Goal: Task Accomplishment & Management: Manage account settings

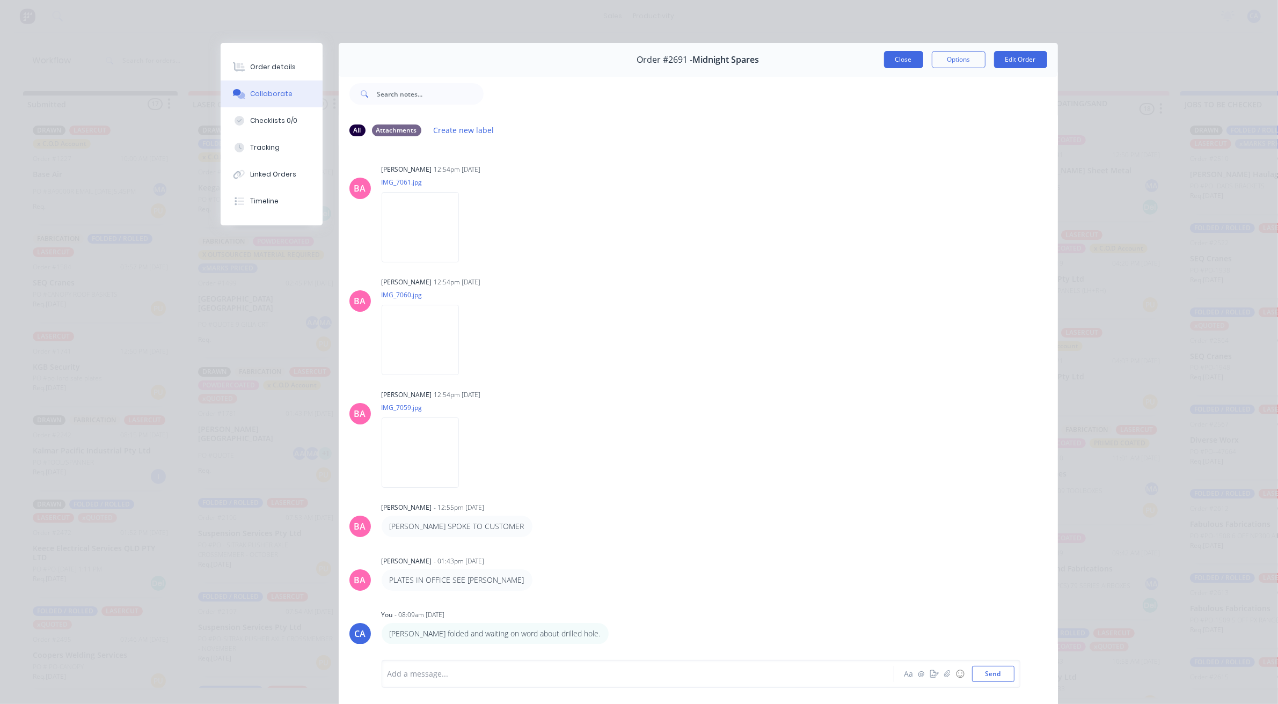
scroll to position [470, 0]
click at [910, 58] on button "Close" at bounding box center [903, 59] width 39 height 17
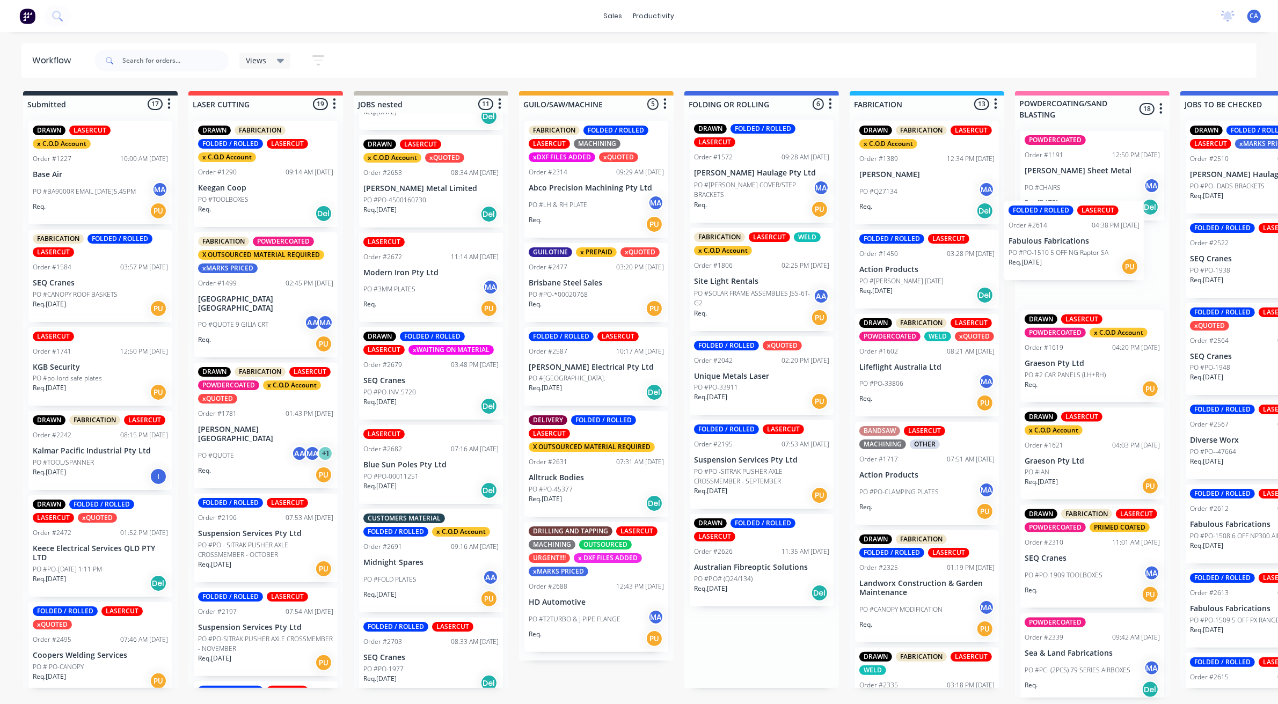
scroll to position [2, 11]
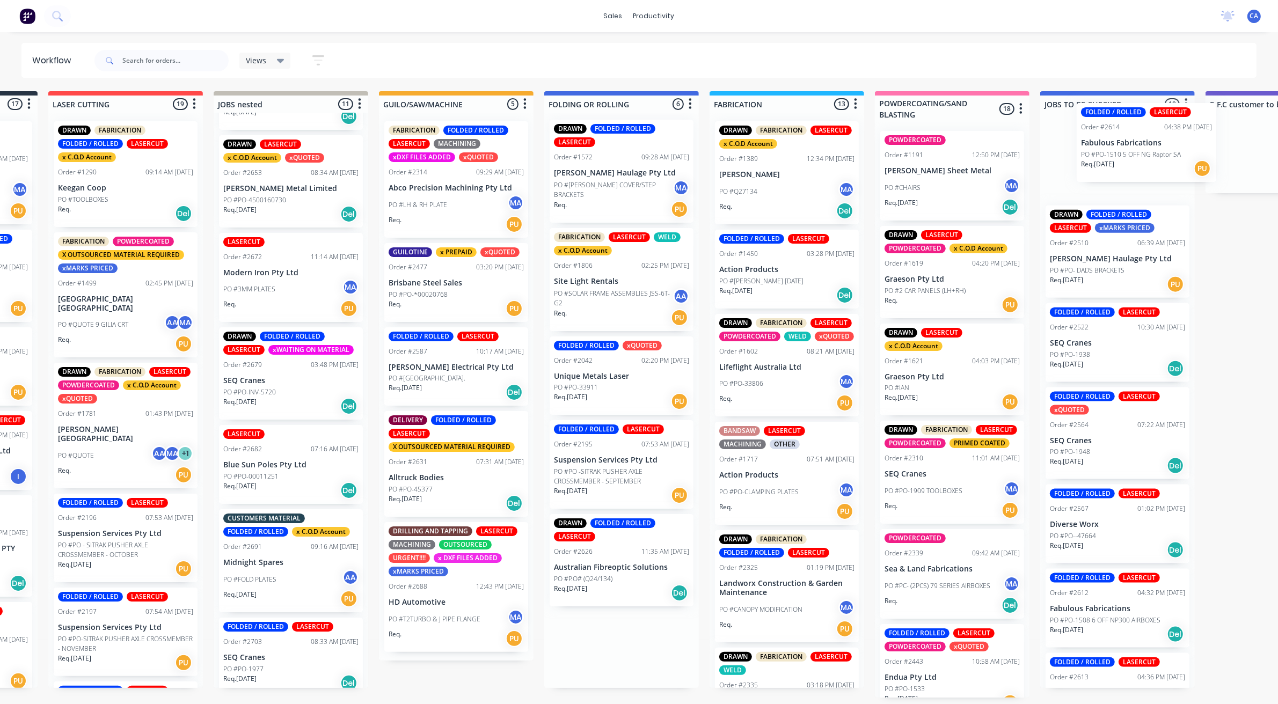
drag, startPoint x: 715, startPoint y: 572, endPoint x: 1087, endPoint y: 157, distance: 557.6
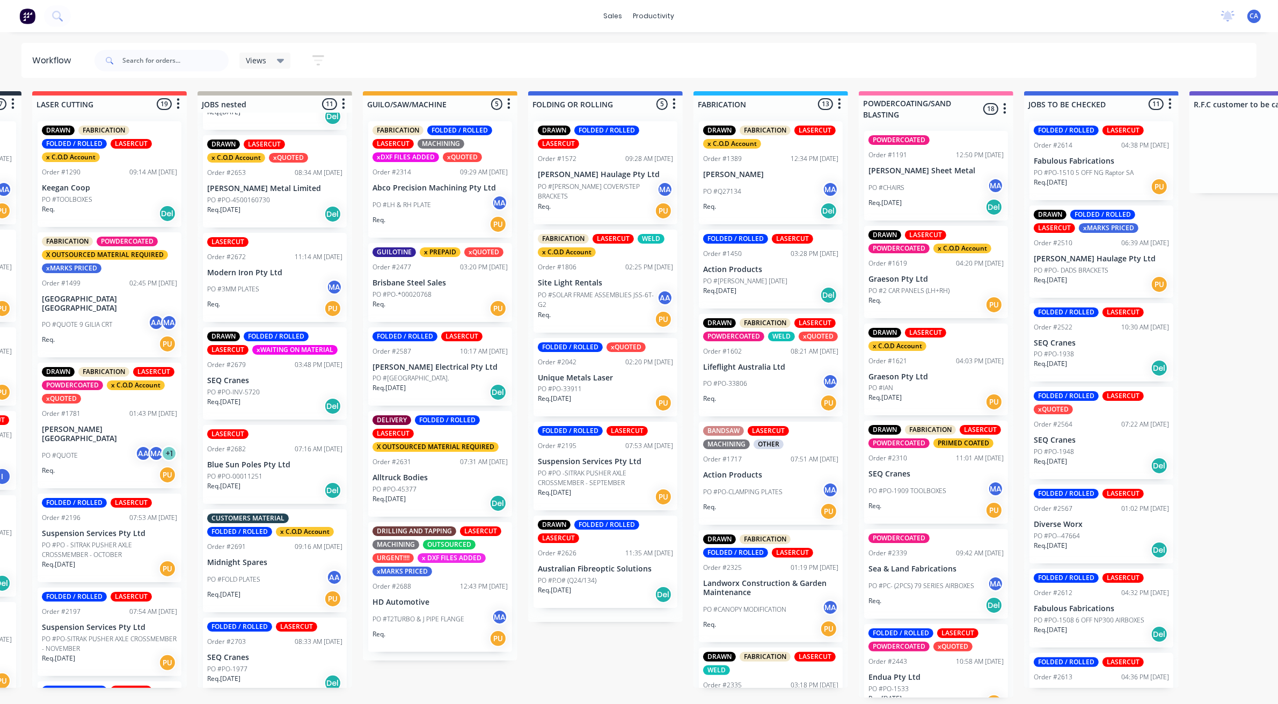
scroll to position [0, 0]
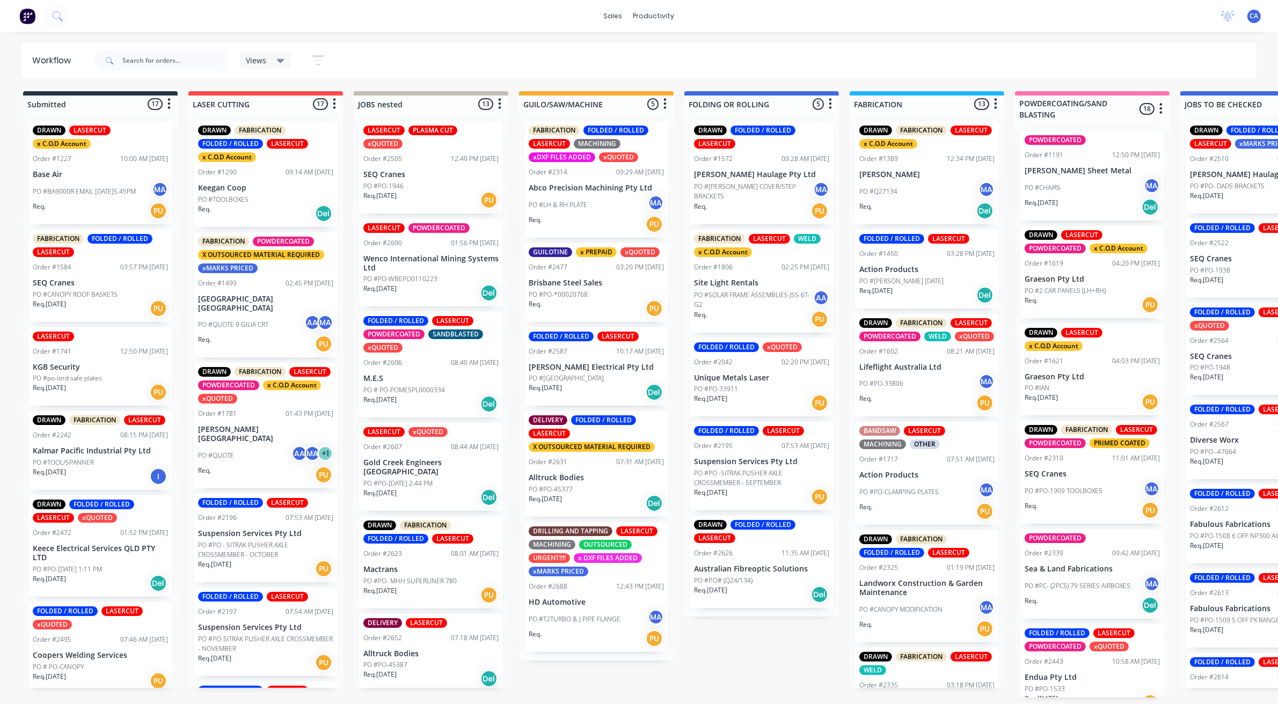
click at [753, 586] on div "Req. [DATE] Del" at bounding box center [761, 595] width 135 height 18
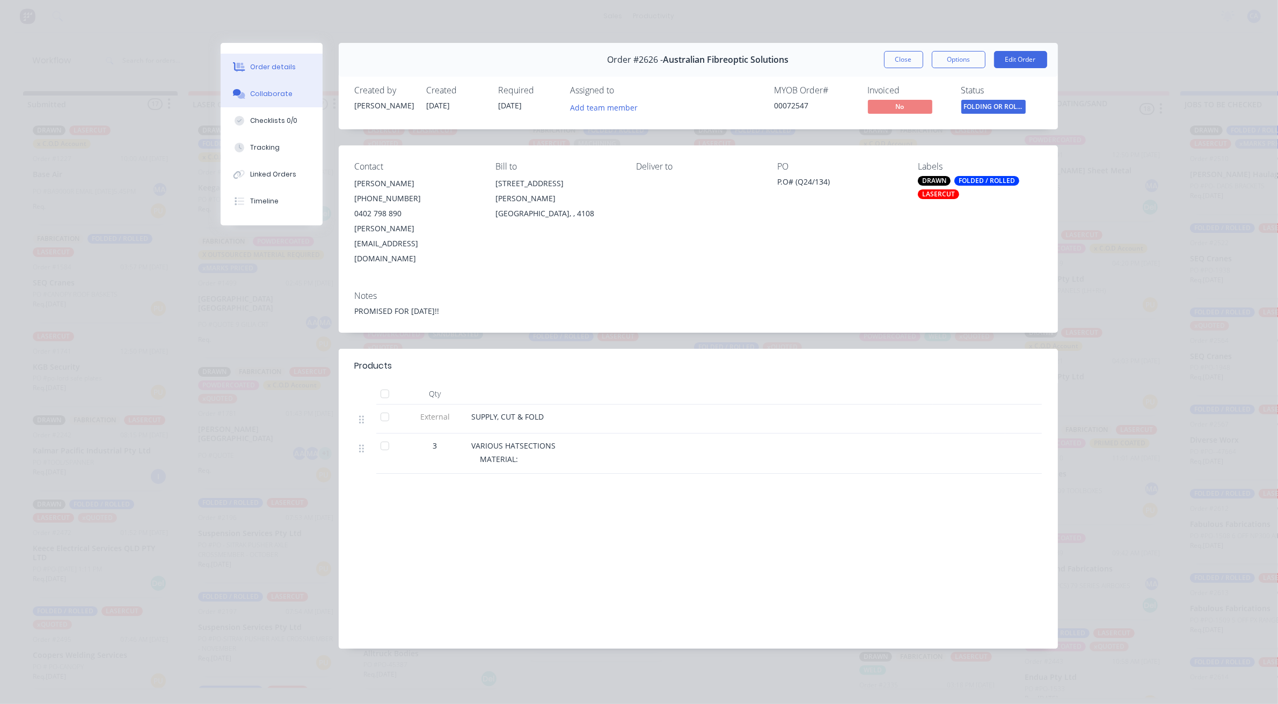
click at [266, 95] on div "Collaborate" at bounding box center [271, 94] width 42 height 10
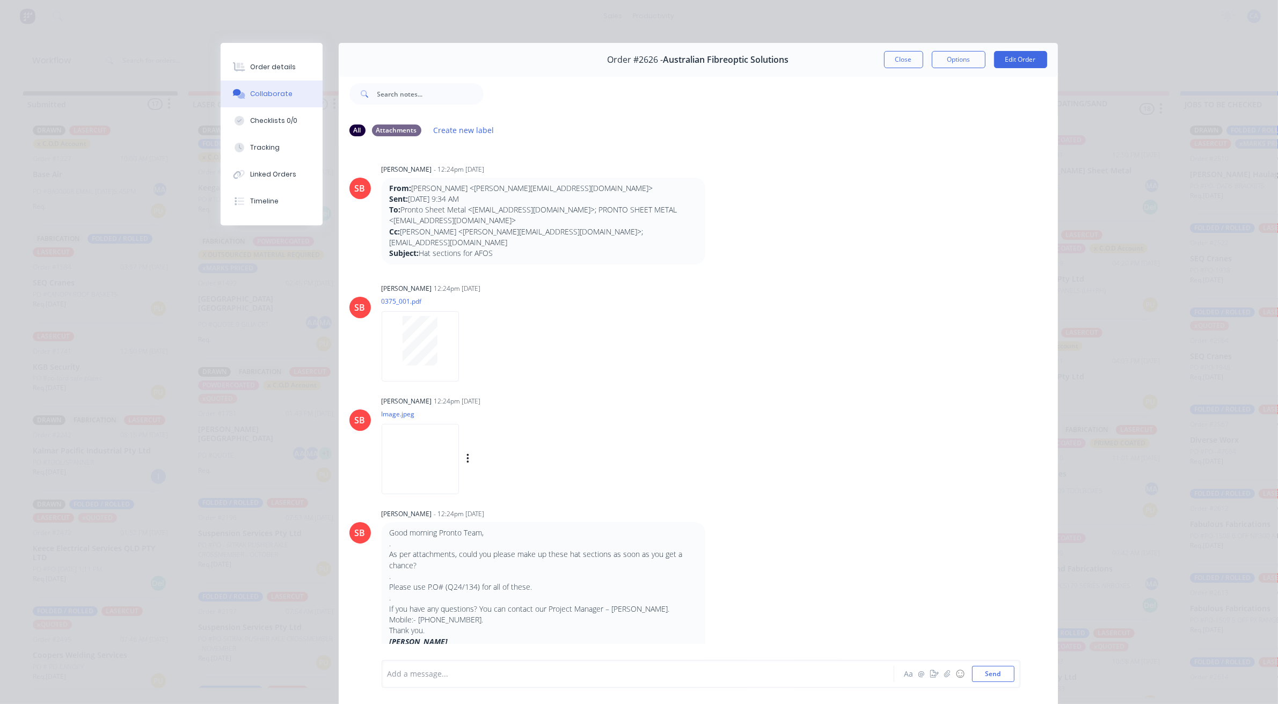
click at [425, 447] on img at bounding box center [420, 459] width 77 height 70
click at [233, 70] on icon at bounding box center [239, 66] width 12 height 9
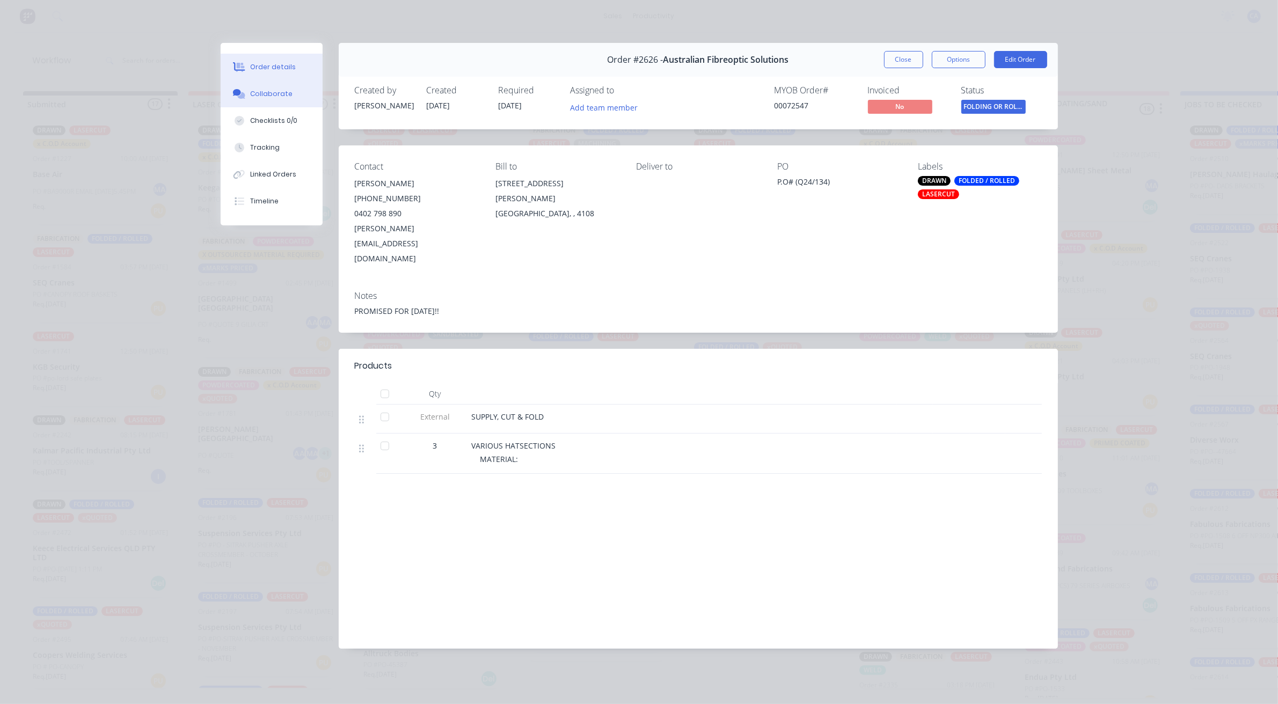
drag, startPoint x: 234, startPoint y: 74, endPoint x: 250, endPoint y: 82, distance: 17.5
click at [249, 81] on div "Order details Collaborate Checklists 0/0 Tracking Linked Orders Timeline" at bounding box center [272, 134] width 102 height 182
click at [251, 82] on button "Collaborate" at bounding box center [272, 94] width 102 height 27
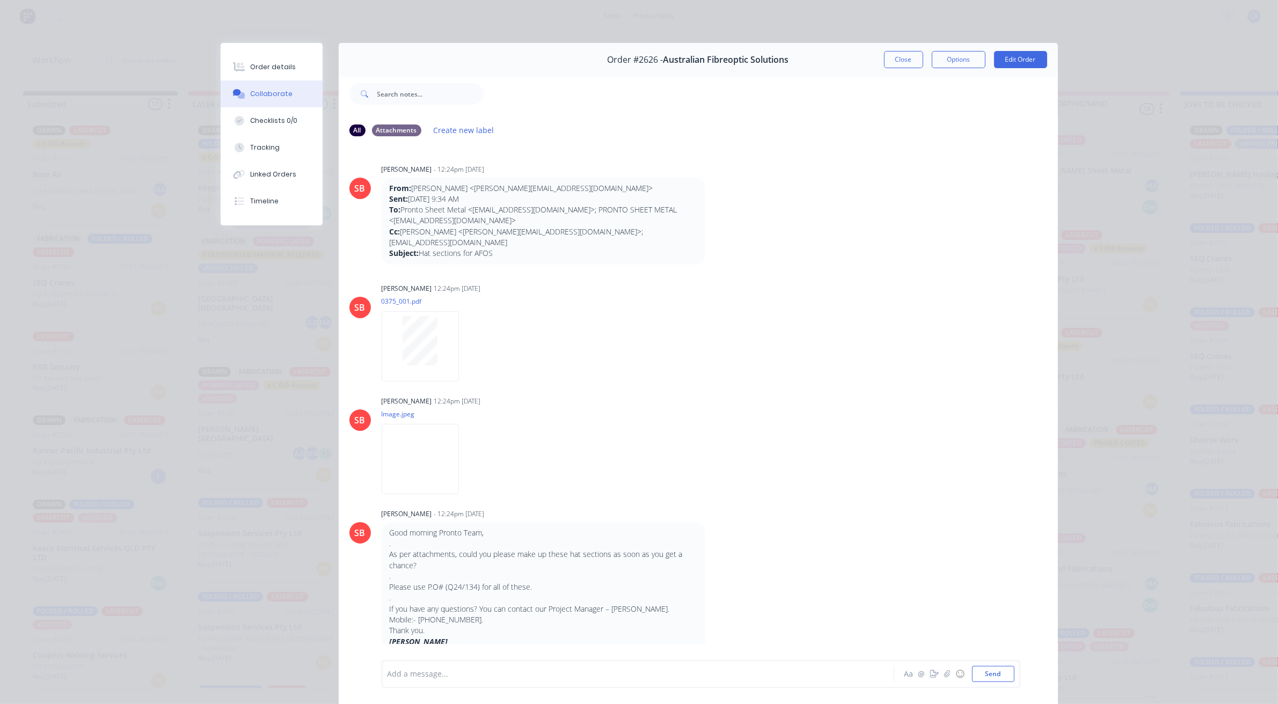
click at [666, 166] on div "[PERSON_NAME] - 12:24pm [DATE]" at bounding box center [549, 170] width 335 height 10
click at [900, 61] on button "Close" at bounding box center [903, 59] width 39 height 17
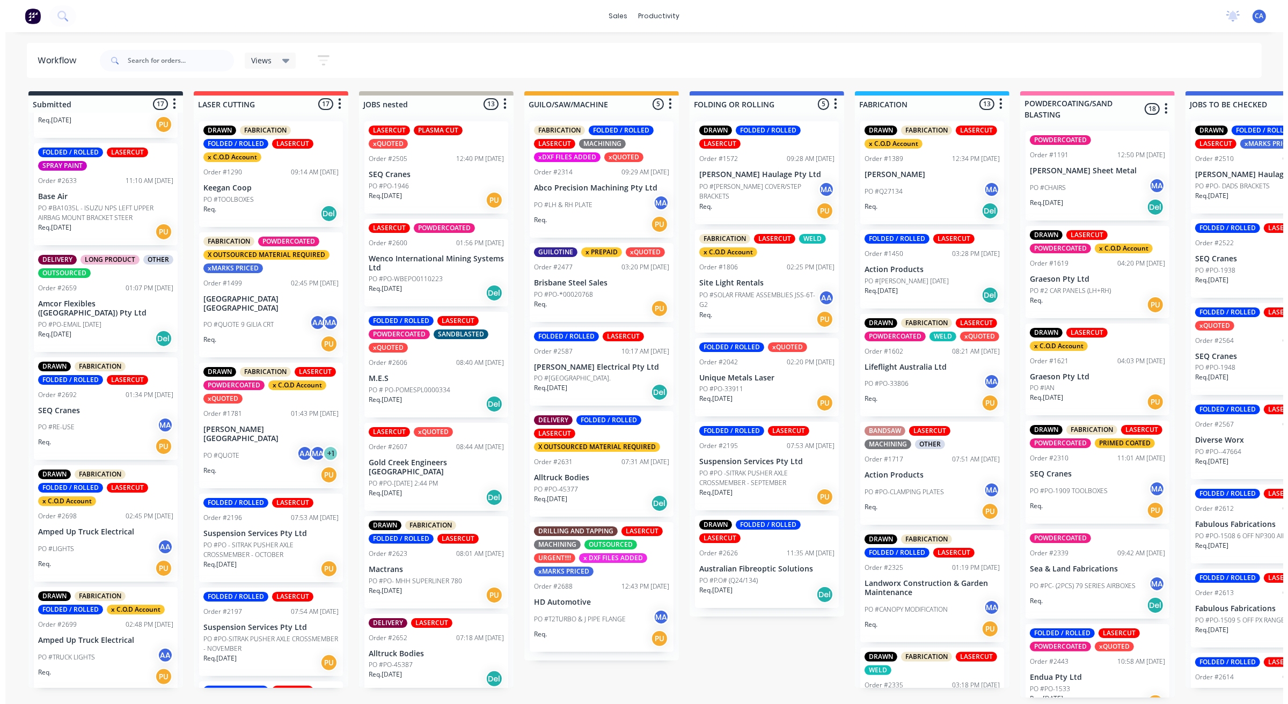
scroll to position [939, 0]
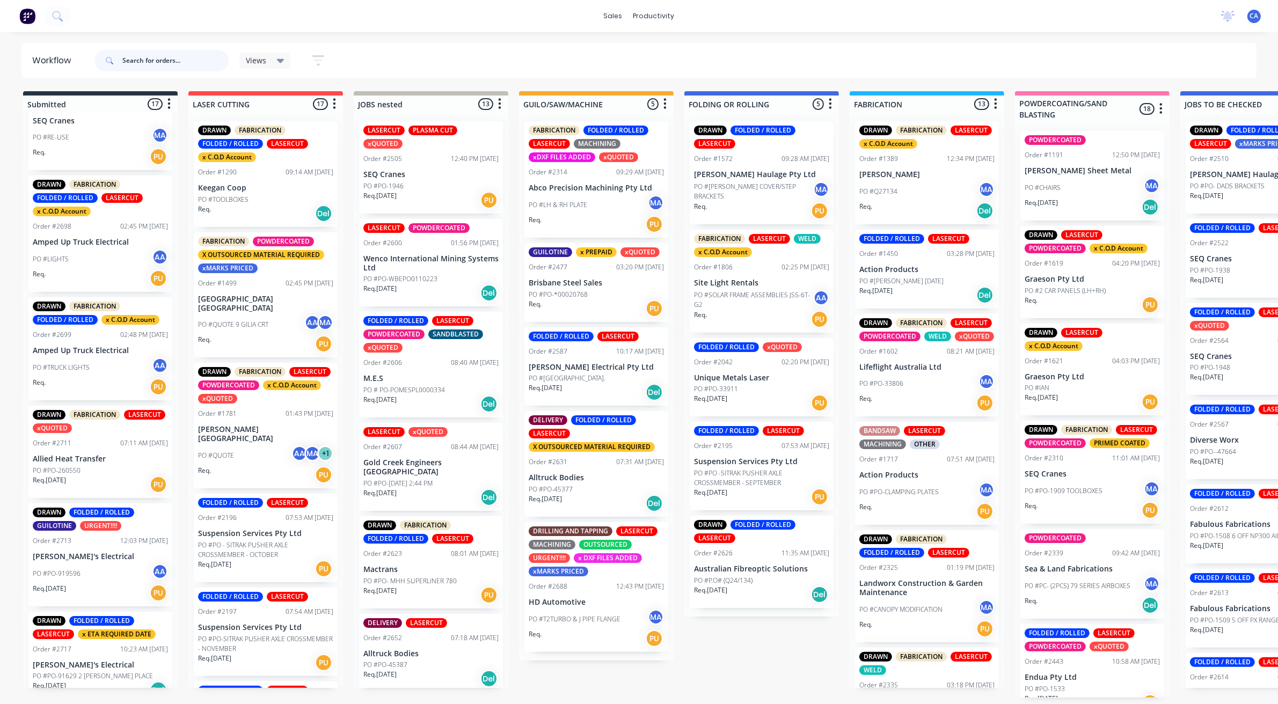
click at [176, 68] on input "text" at bounding box center [175, 60] width 106 height 21
type input "brandons"
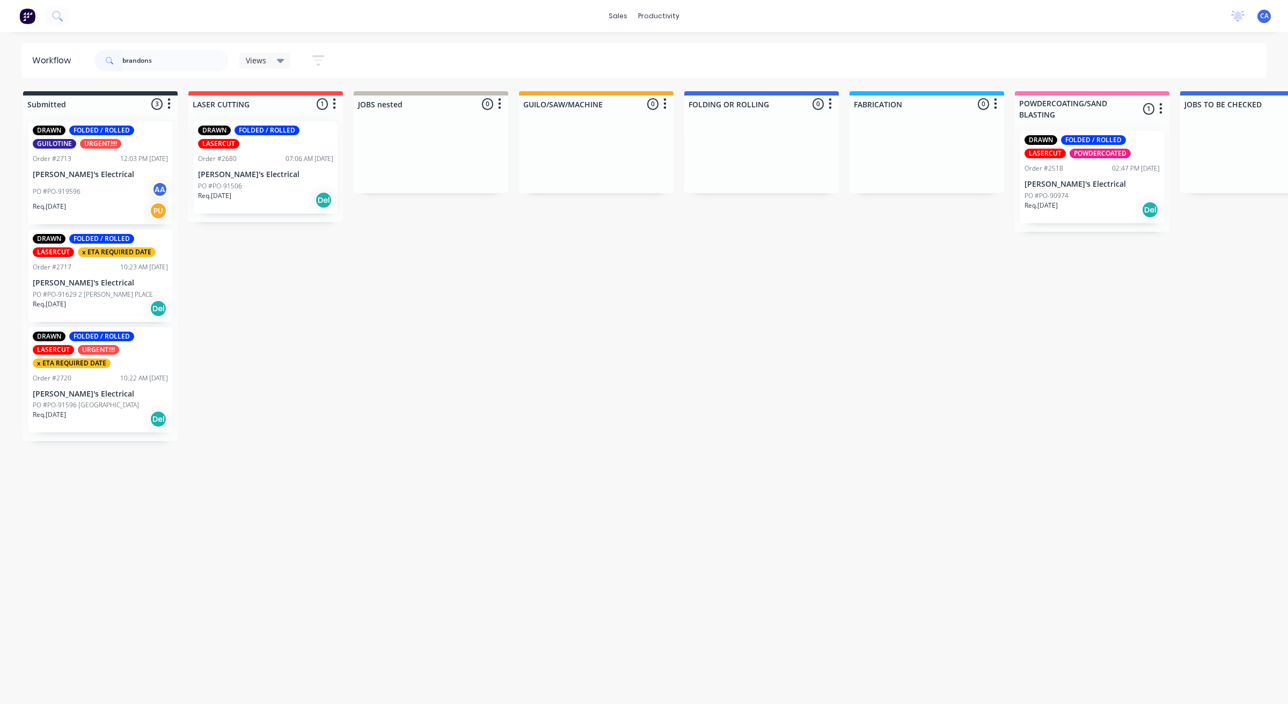
click at [94, 385] on div "DRAWN FOLDED / ROLLED LASERCUT URGENT!!!! x ETA REQUIRED DATE Order #2720 10:22…" at bounding box center [100, 380] width 144 height 106
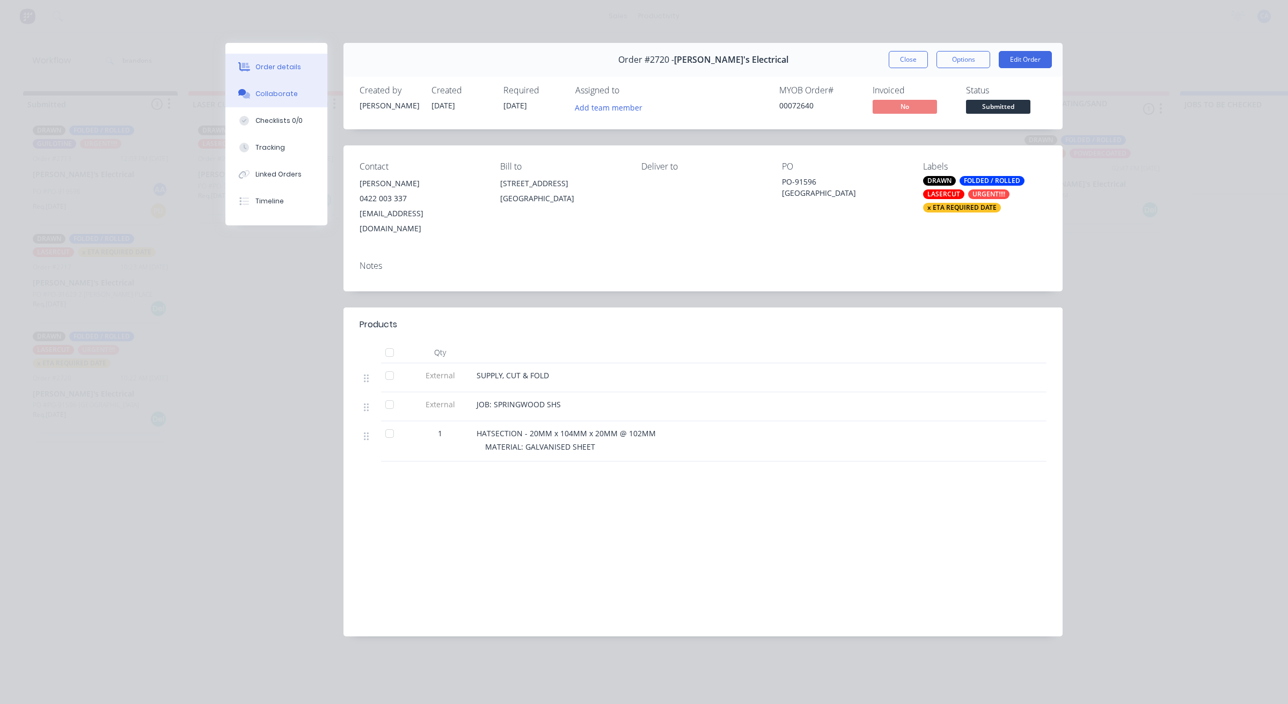
click at [296, 104] on button "Collaborate" at bounding box center [276, 94] width 102 height 27
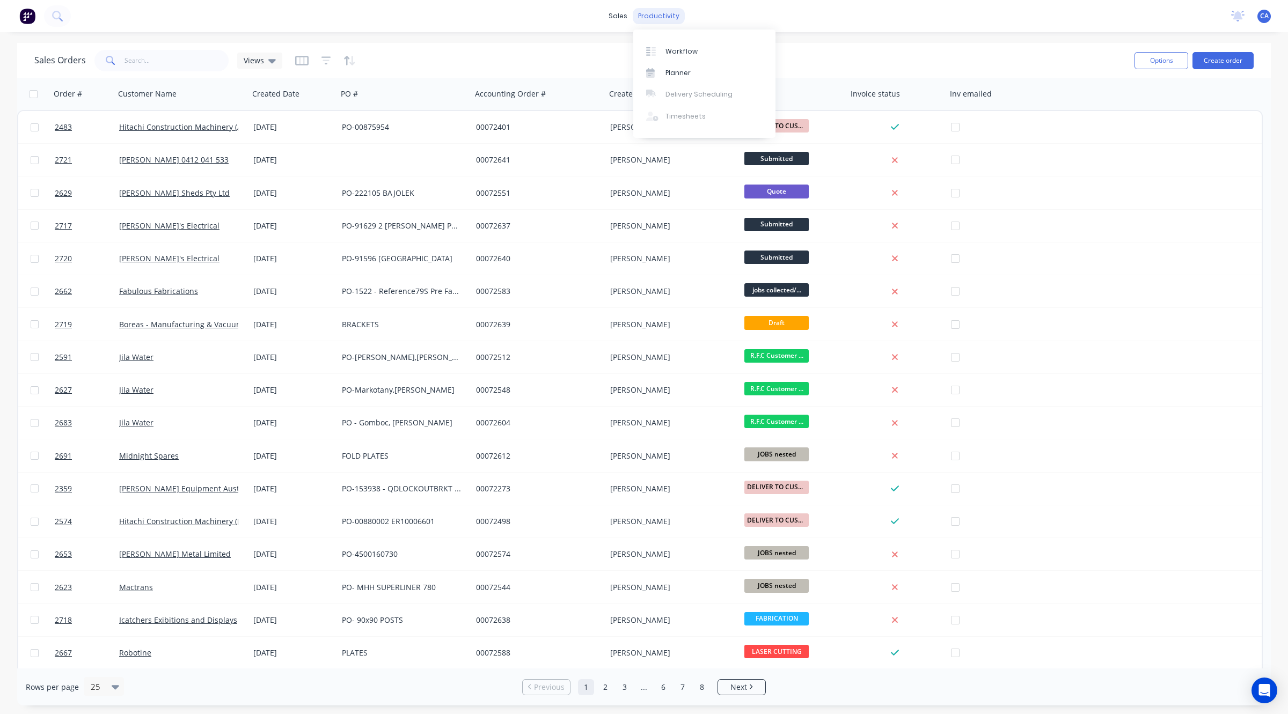
click at [660, 20] on div "productivity" at bounding box center [659, 16] width 52 height 16
click at [661, 47] on div at bounding box center [654, 52] width 16 height 10
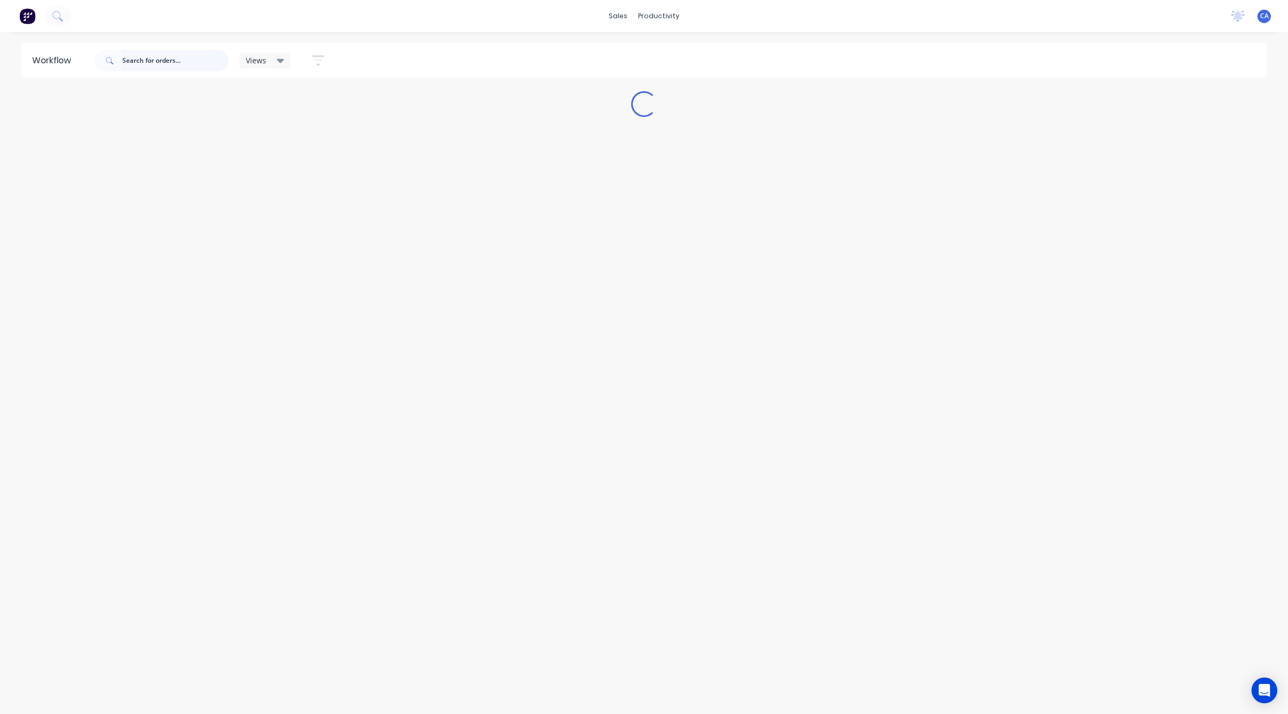
click at [186, 62] on input "text" at bounding box center [175, 60] width 106 height 21
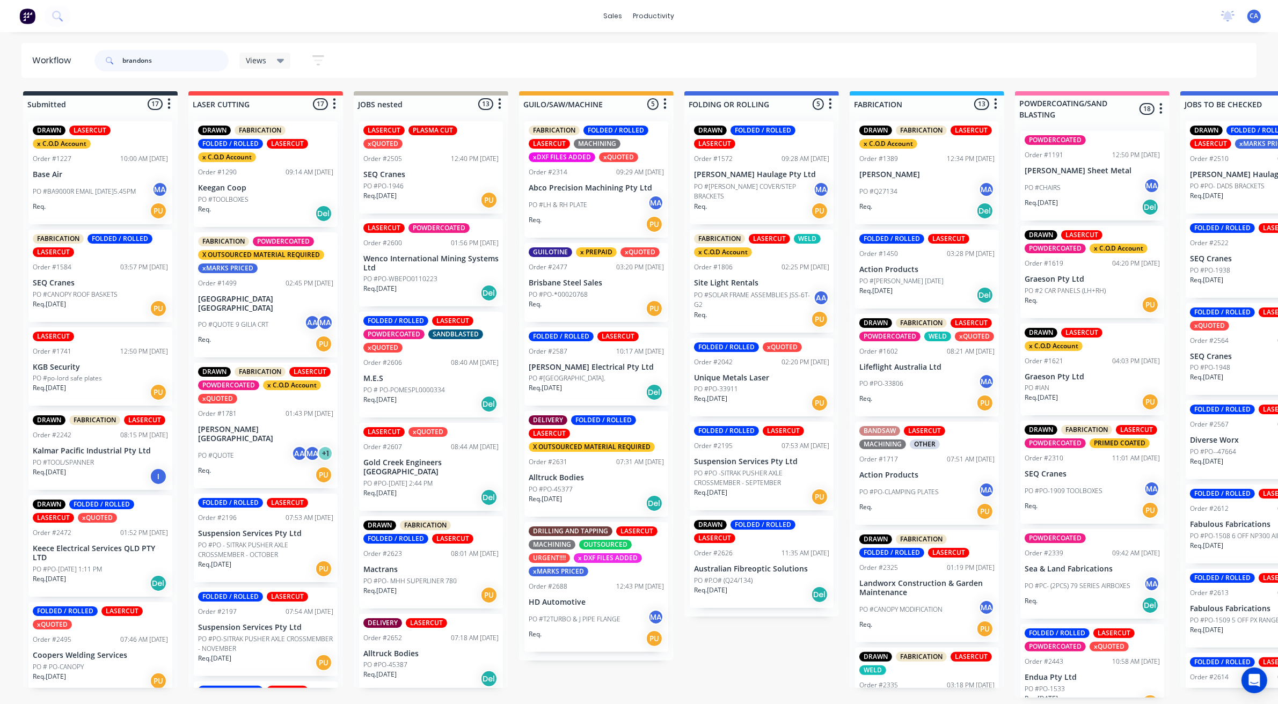
type input "brandons"
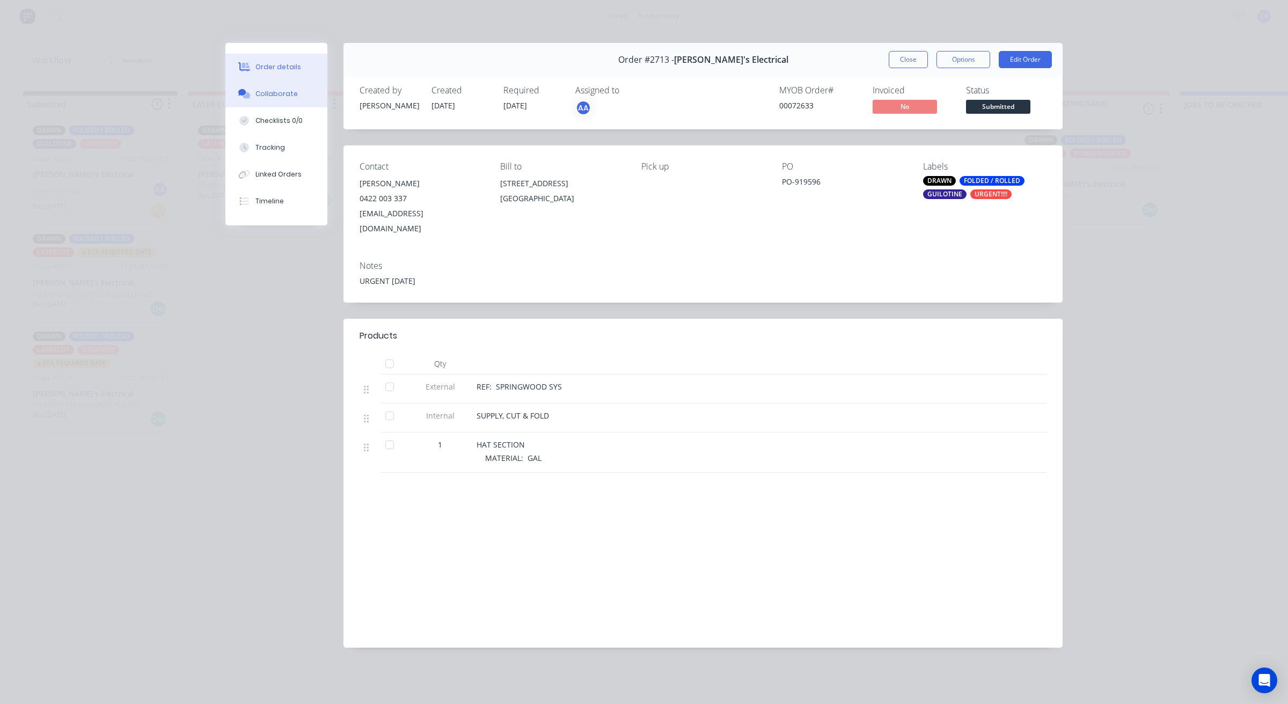
click at [274, 99] on button "Collaborate" at bounding box center [276, 94] width 102 height 27
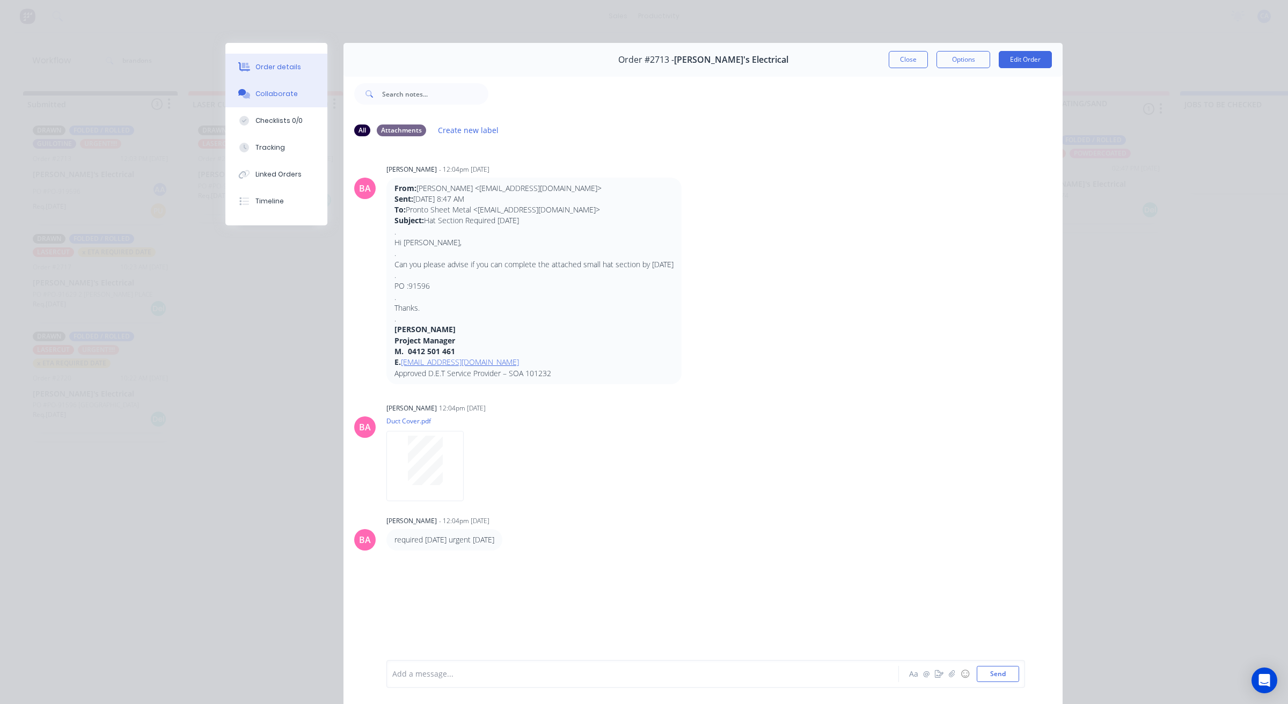
click at [276, 72] on button "Order details" at bounding box center [276, 67] width 102 height 27
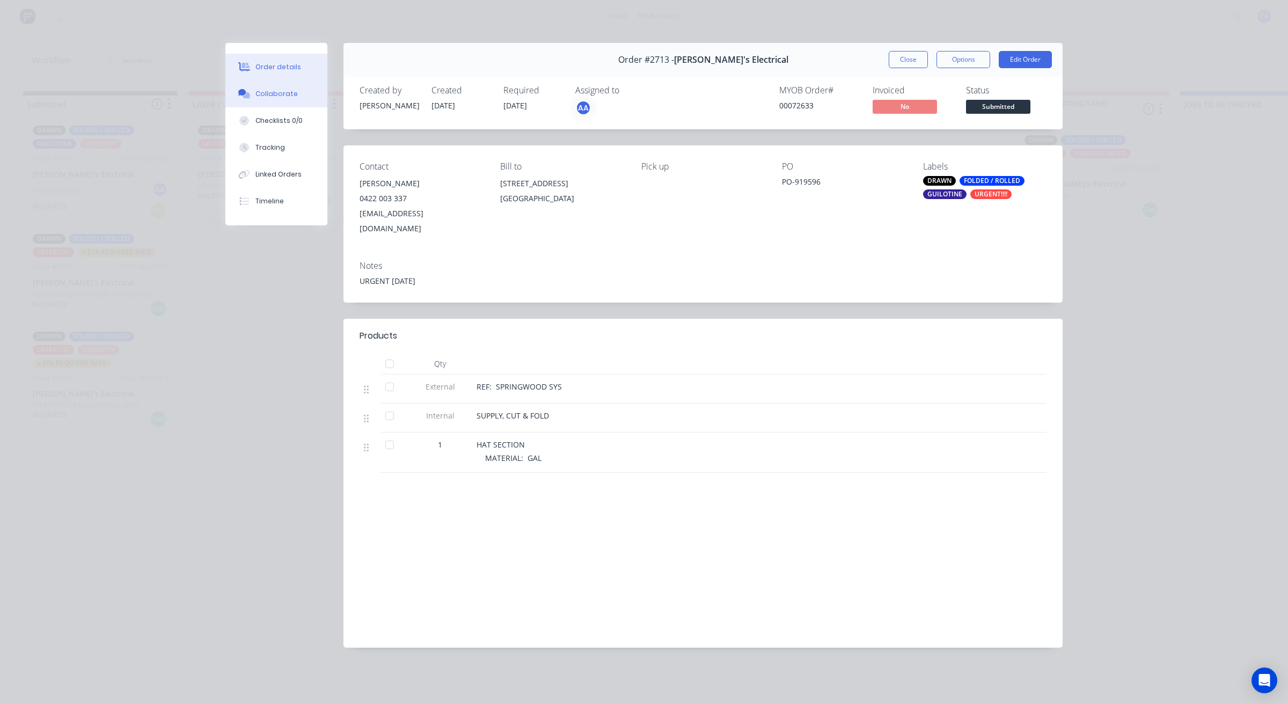
click at [294, 92] on button "Collaborate" at bounding box center [276, 94] width 102 height 27
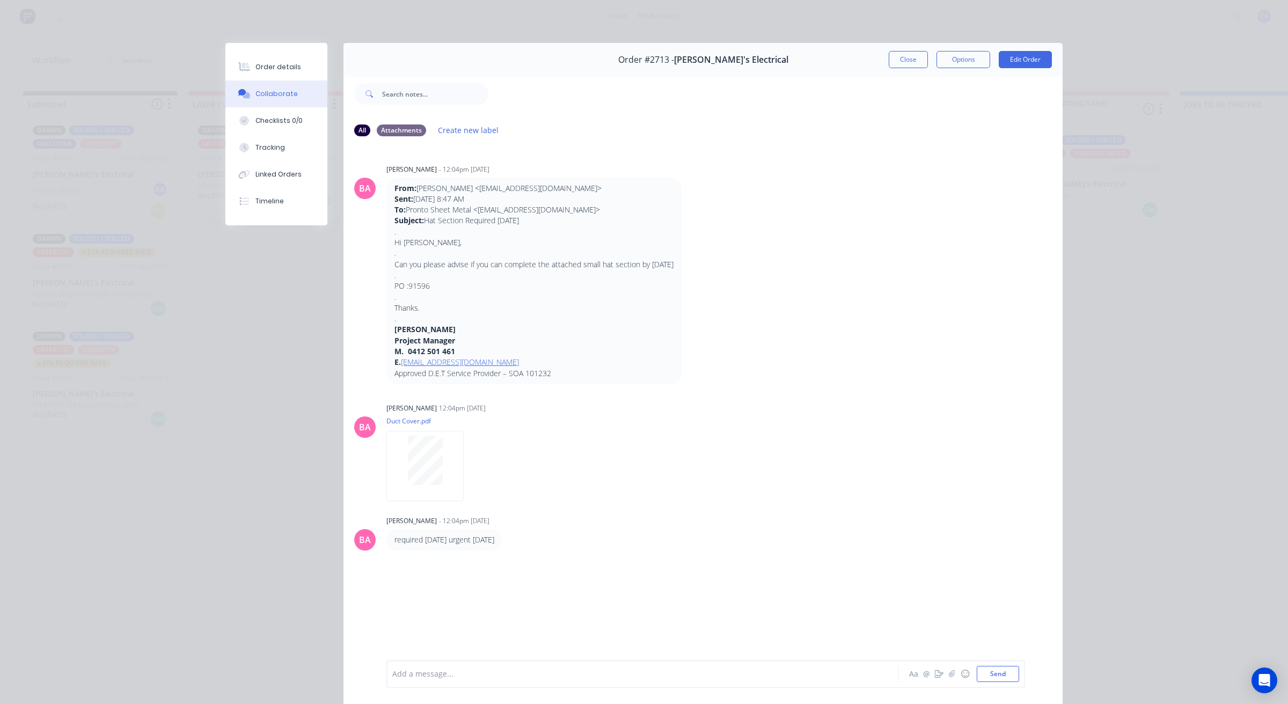
scroll to position [59, 0]
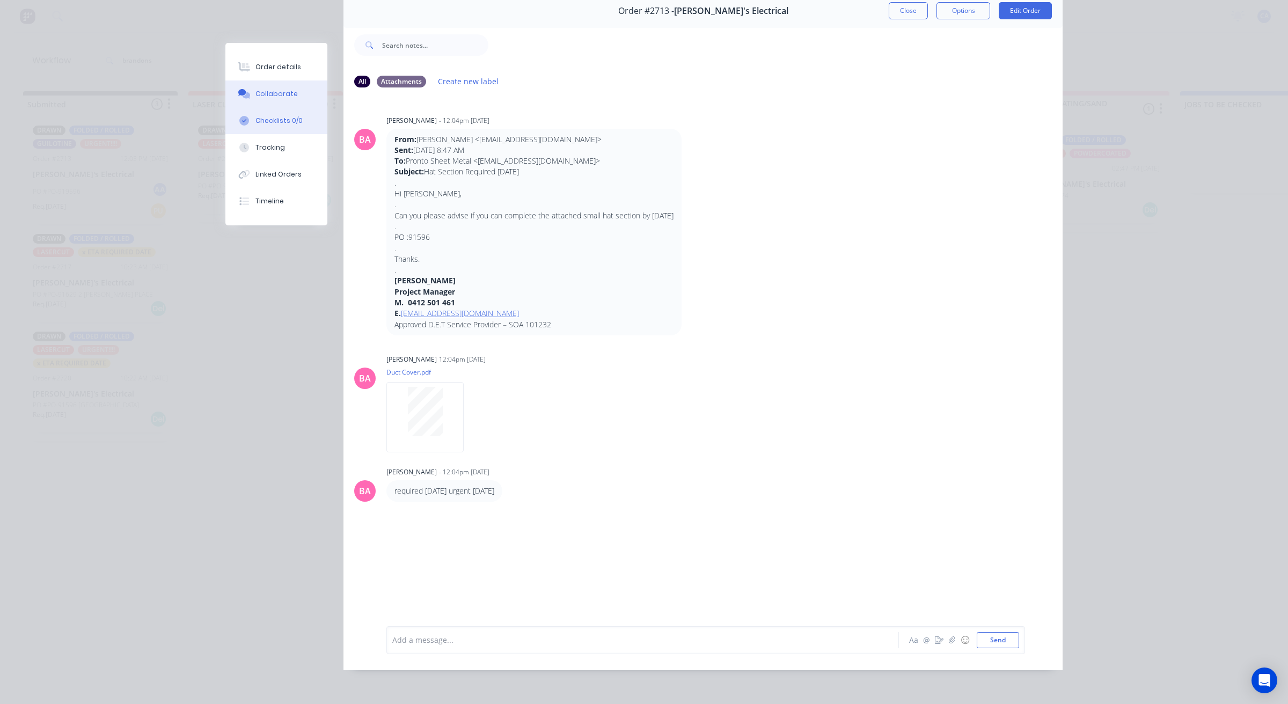
click at [272, 119] on div "Checklists 0/0" at bounding box center [278, 121] width 47 height 10
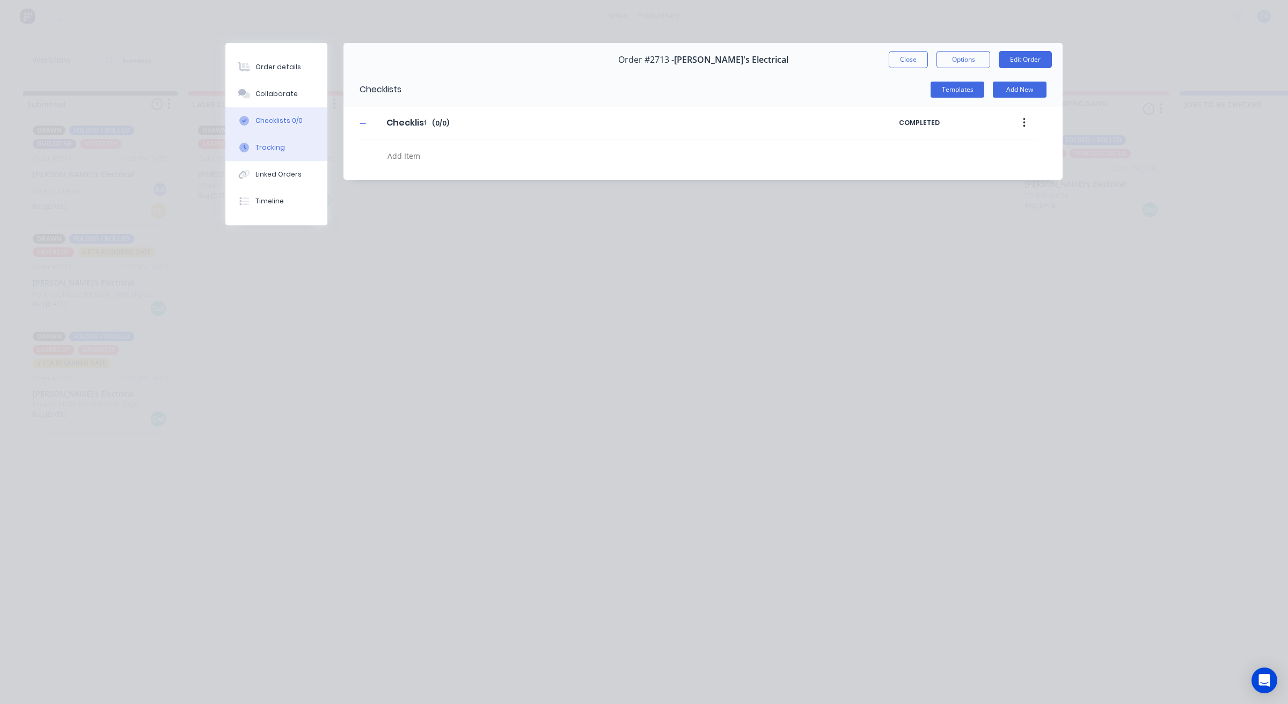
click at [275, 151] on div "Tracking" at bounding box center [270, 148] width 30 height 10
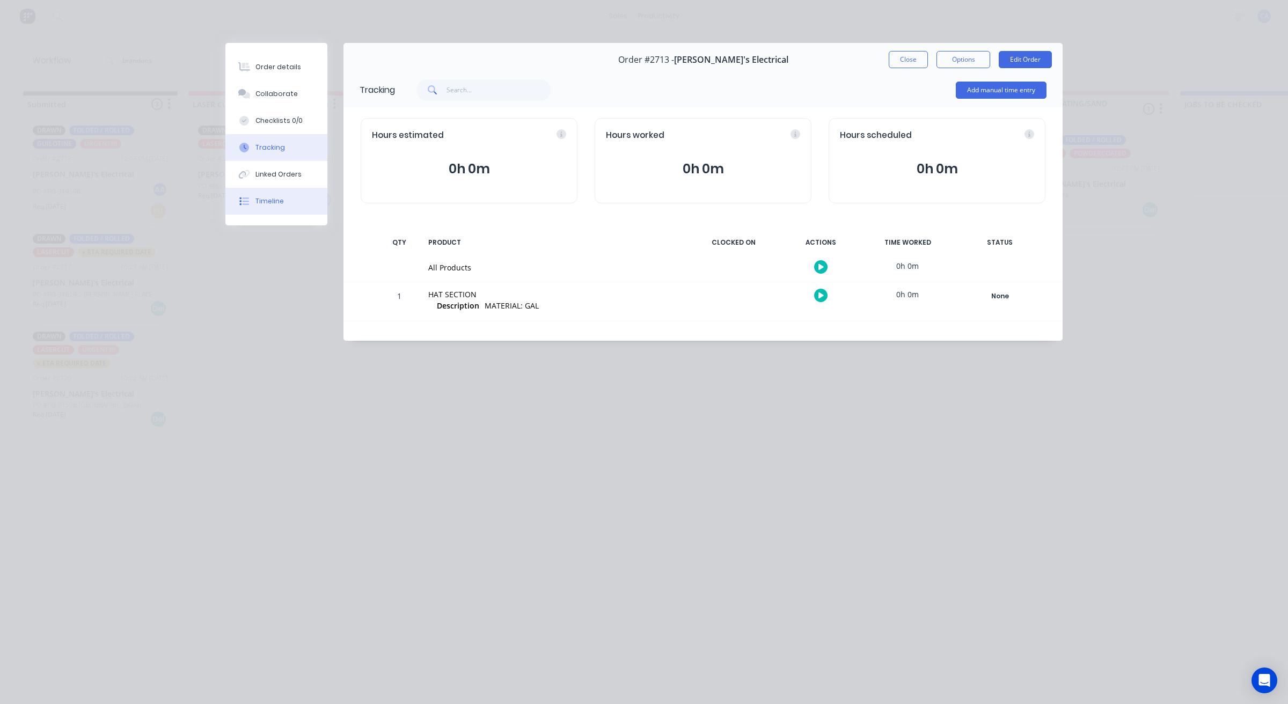
click at [279, 174] on div "Linked Orders" at bounding box center [278, 175] width 46 height 10
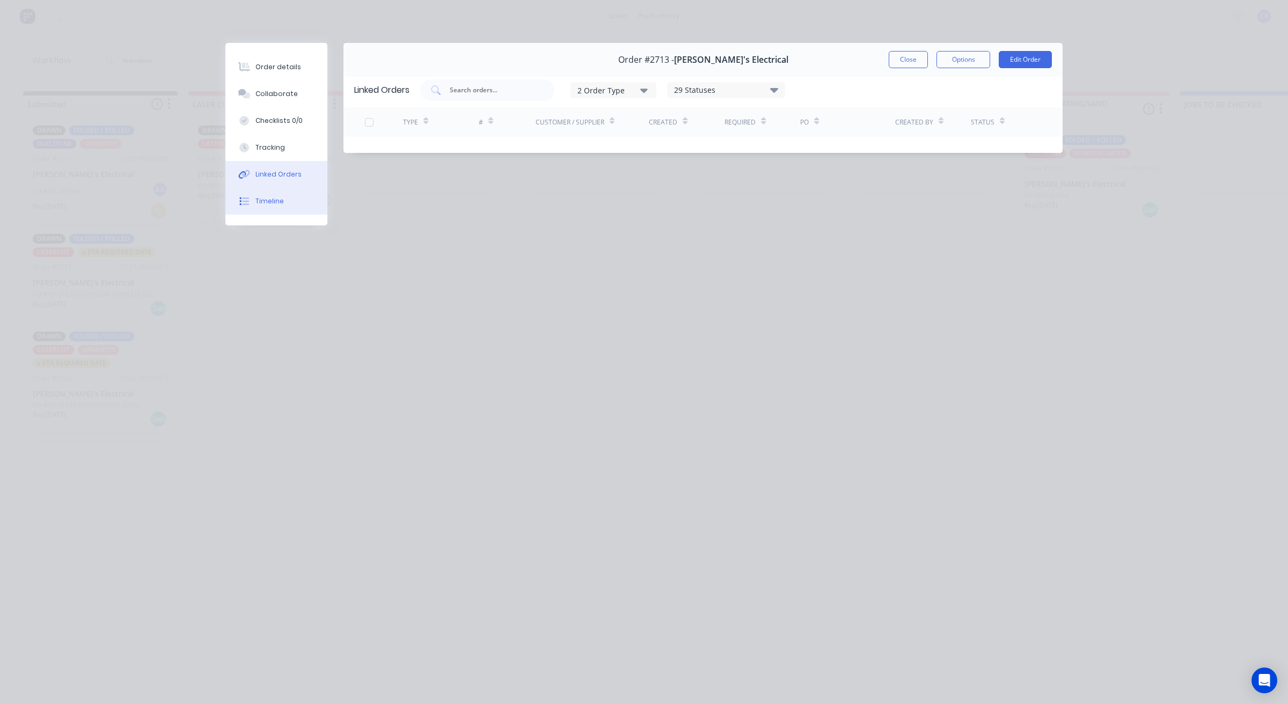
click at [277, 194] on button "Timeline" at bounding box center [276, 201] width 102 height 27
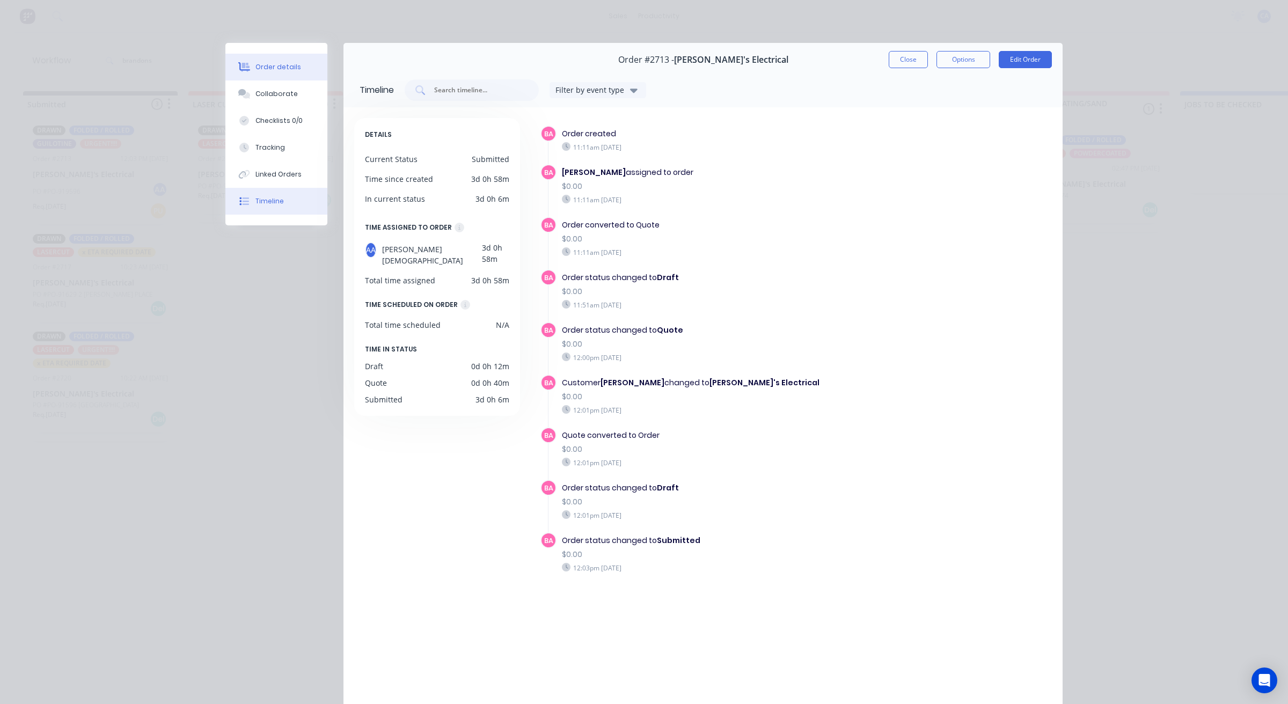
click at [281, 68] on div "Order details" at bounding box center [278, 67] width 46 height 10
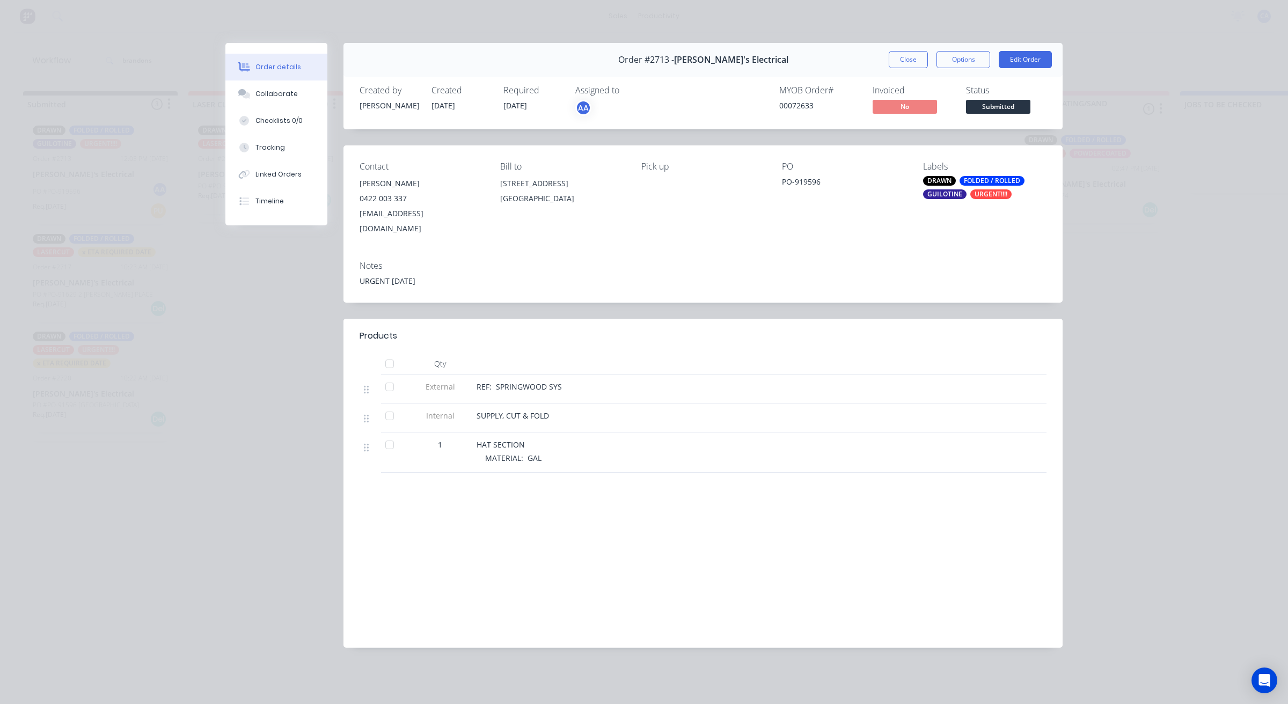
click at [97, 49] on div "Order details Collaborate Checklists 0/0 Tracking Linked Orders Timeline Order …" at bounding box center [644, 352] width 1288 height 704
click at [314, 81] on button "Collaborate" at bounding box center [276, 94] width 102 height 27
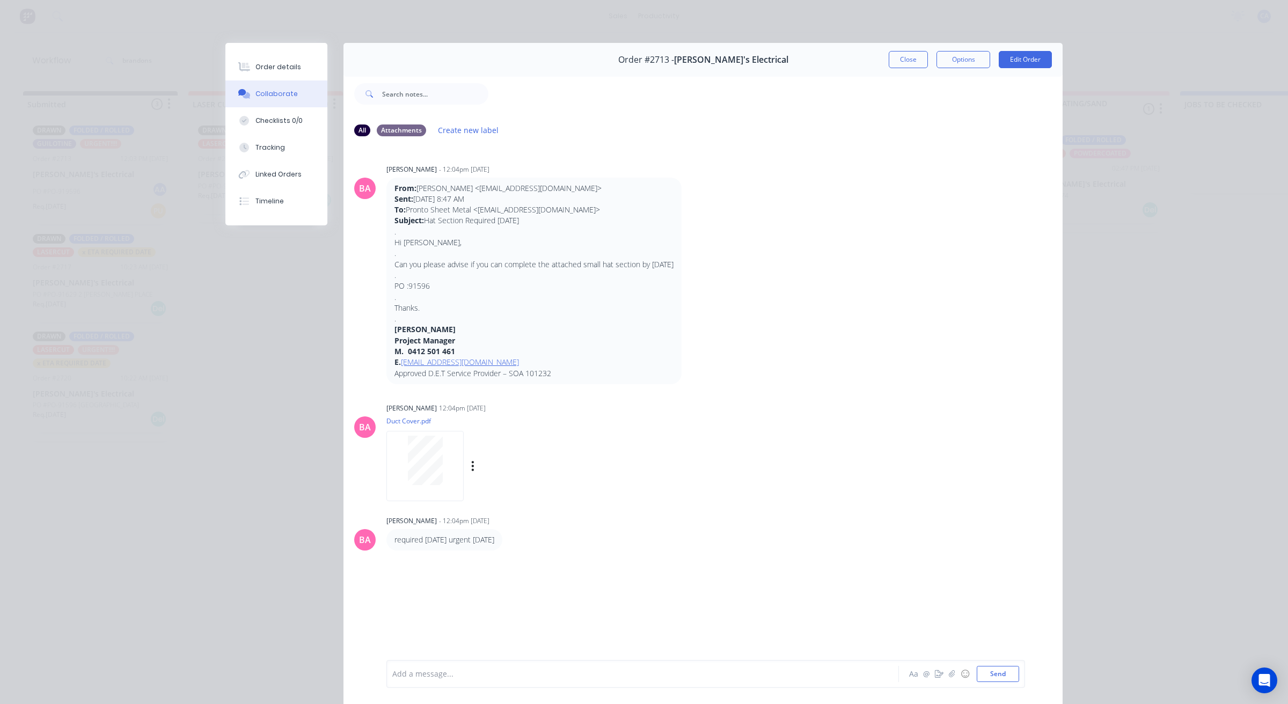
drag, startPoint x: 447, startPoint y: 463, endPoint x: 446, endPoint y: 470, distance: 7.1
click at [446, 470] on div at bounding box center [425, 460] width 68 height 49
click at [915, 62] on button "Close" at bounding box center [908, 59] width 39 height 17
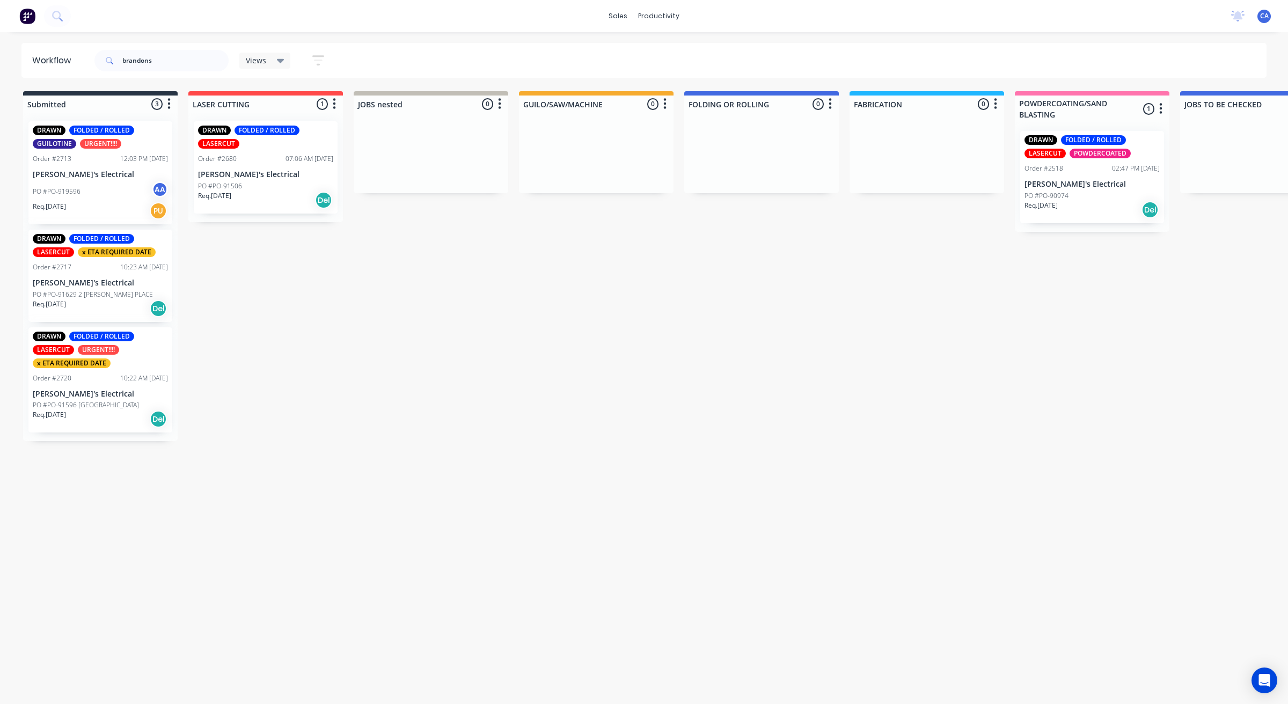
click at [94, 297] on p "PO #PO-91629 2 [PERSON_NAME] PLACE" at bounding box center [93, 295] width 120 height 10
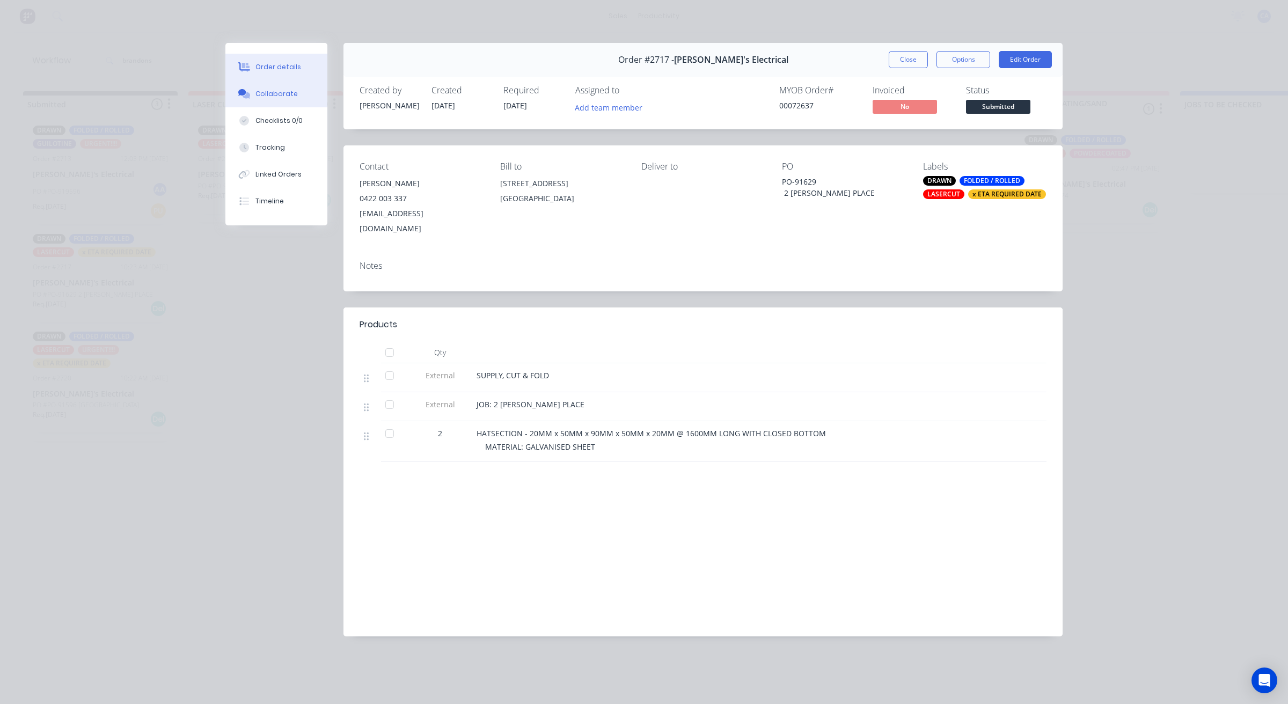
click at [295, 93] on button "Collaborate" at bounding box center [276, 94] width 102 height 27
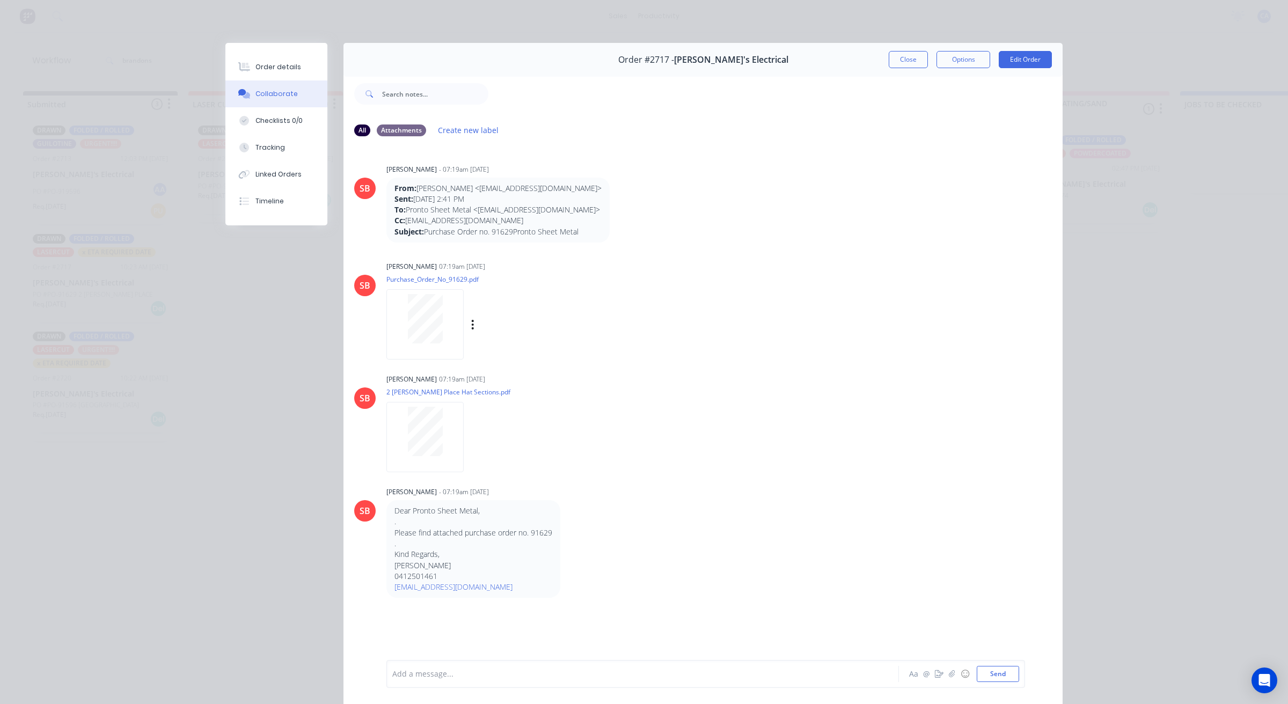
click at [391, 315] on div at bounding box center [425, 318] width 68 height 49
click at [896, 56] on button "Close" at bounding box center [908, 59] width 39 height 17
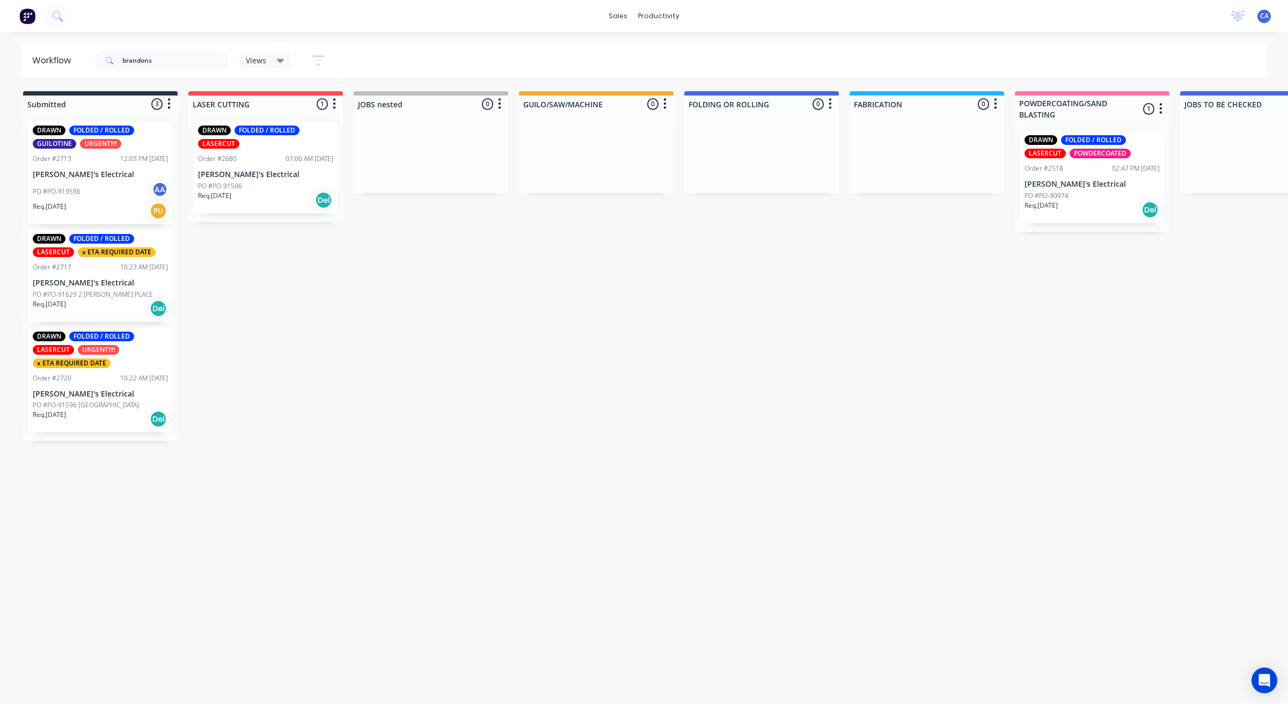
click at [121, 159] on div "12:03 PM [DATE]" at bounding box center [144, 159] width 48 height 10
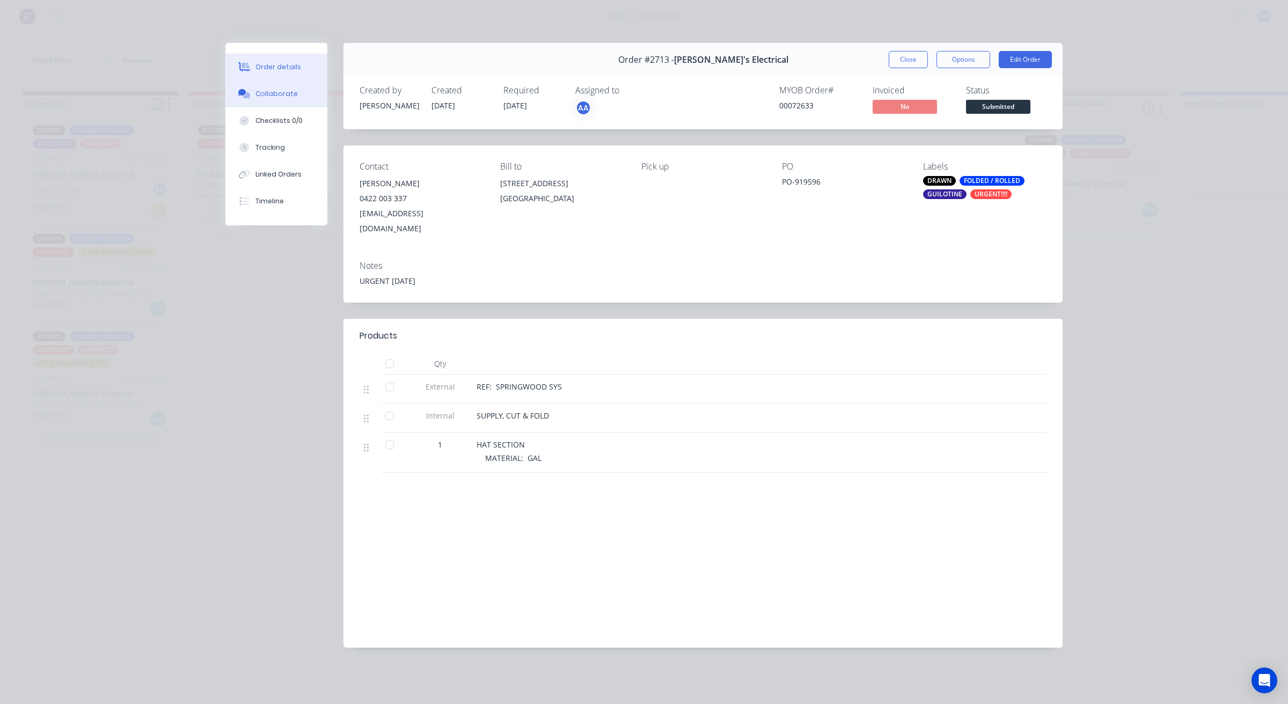
click at [284, 100] on button "Collaborate" at bounding box center [276, 94] width 102 height 27
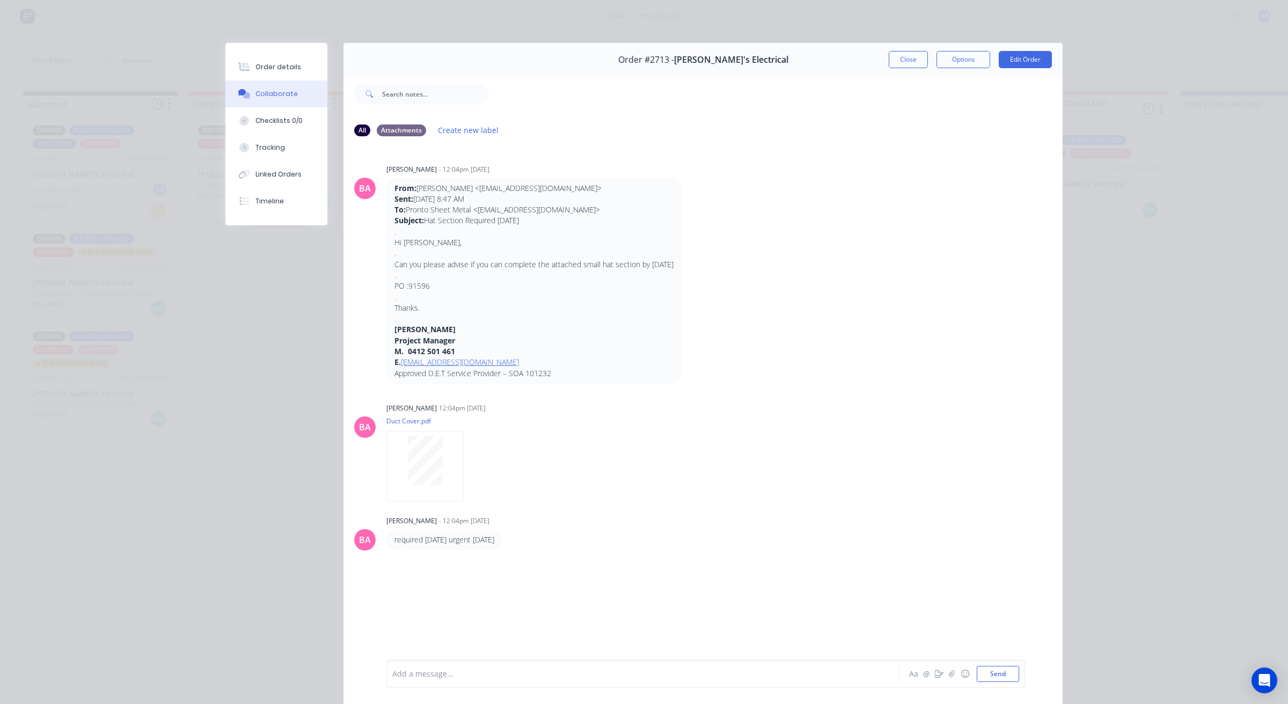
click at [355, 288] on div "Order #2713 - Brandon's Electrical Close Options Edit Order All Attachments Cre…" at bounding box center [643, 381] width 837 height 676
click at [909, 62] on button "Close" at bounding box center [908, 59] width 39 height 17
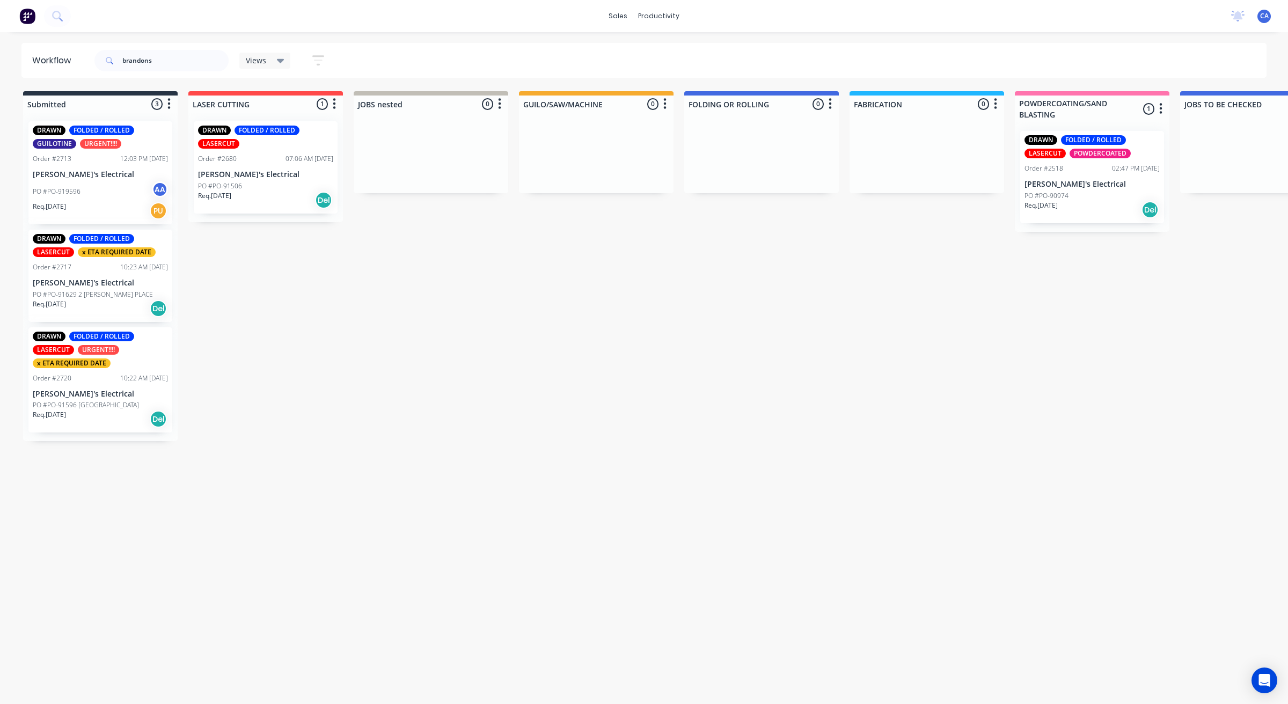
click at [120, 291] on p "PO #PO-91629 2 [PERSON_NAME] PLACE" at bounding box center [93, 295] width 120 height 10
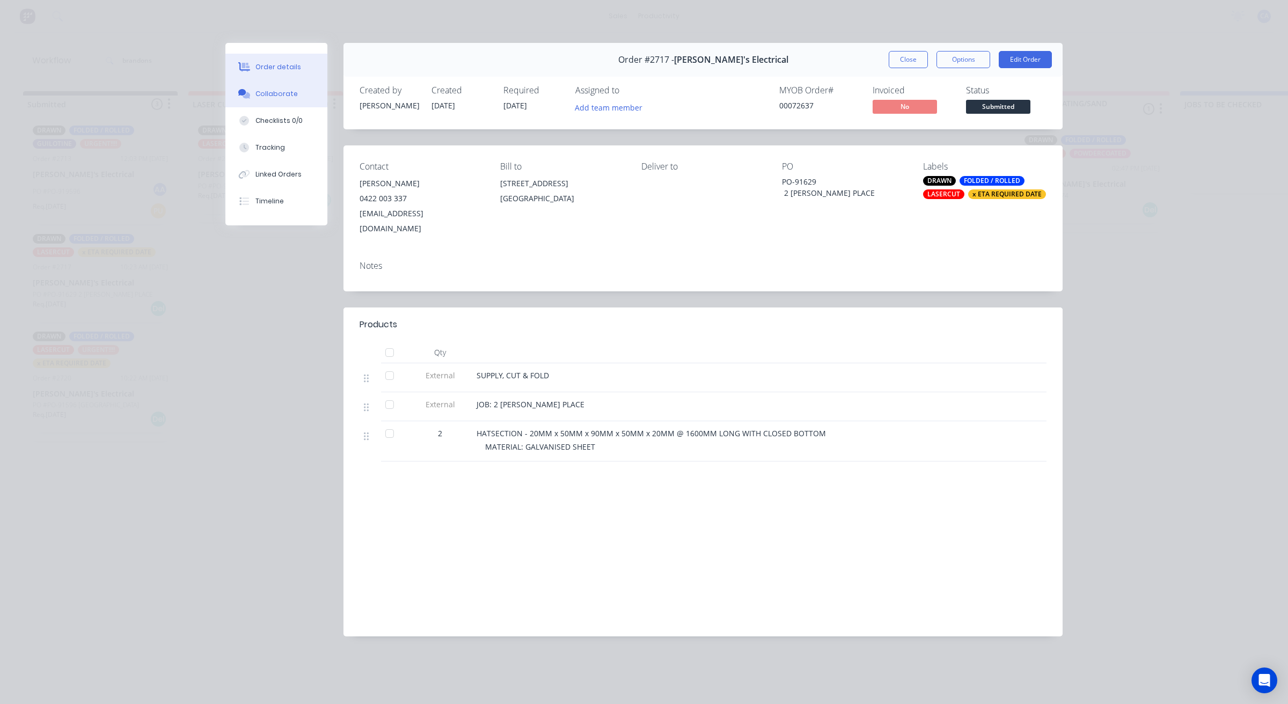
click at [263, 99] on button "Collaborate" at bounding box center [276, 94] width 102 height 27
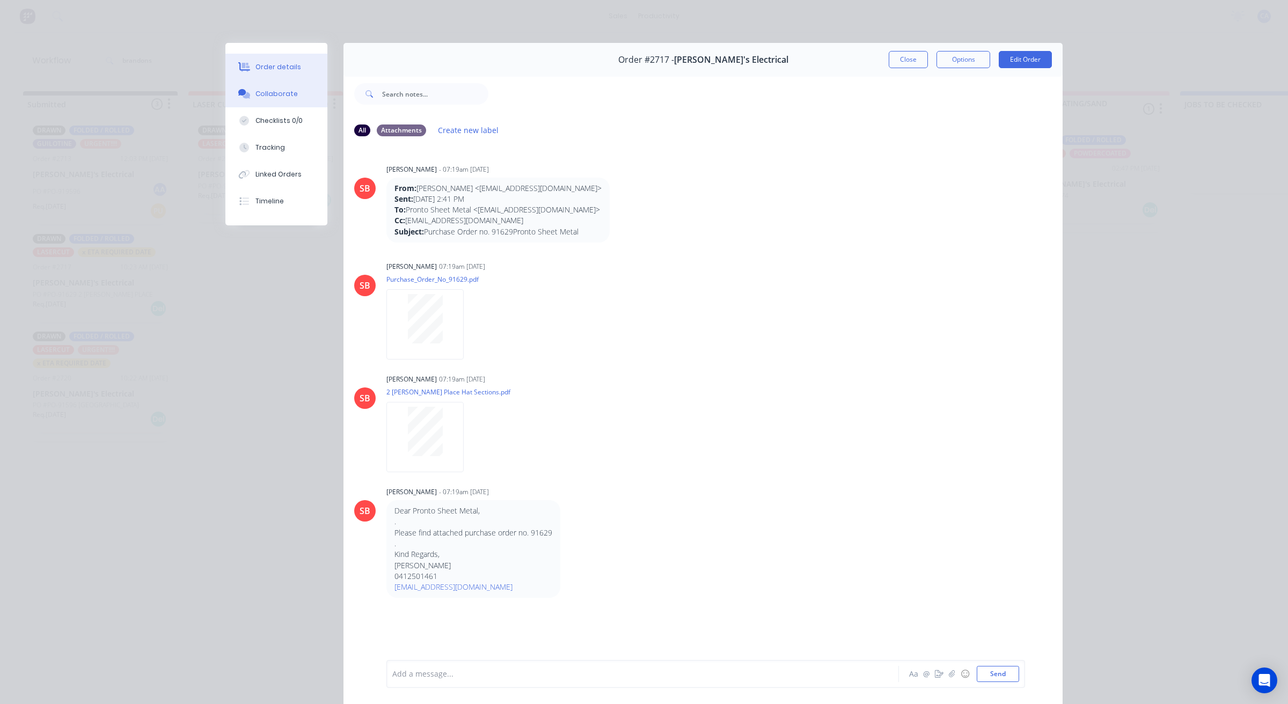
click at [280, 65] on div "Order details" at bounding box center [278, 67] width 46 height 10
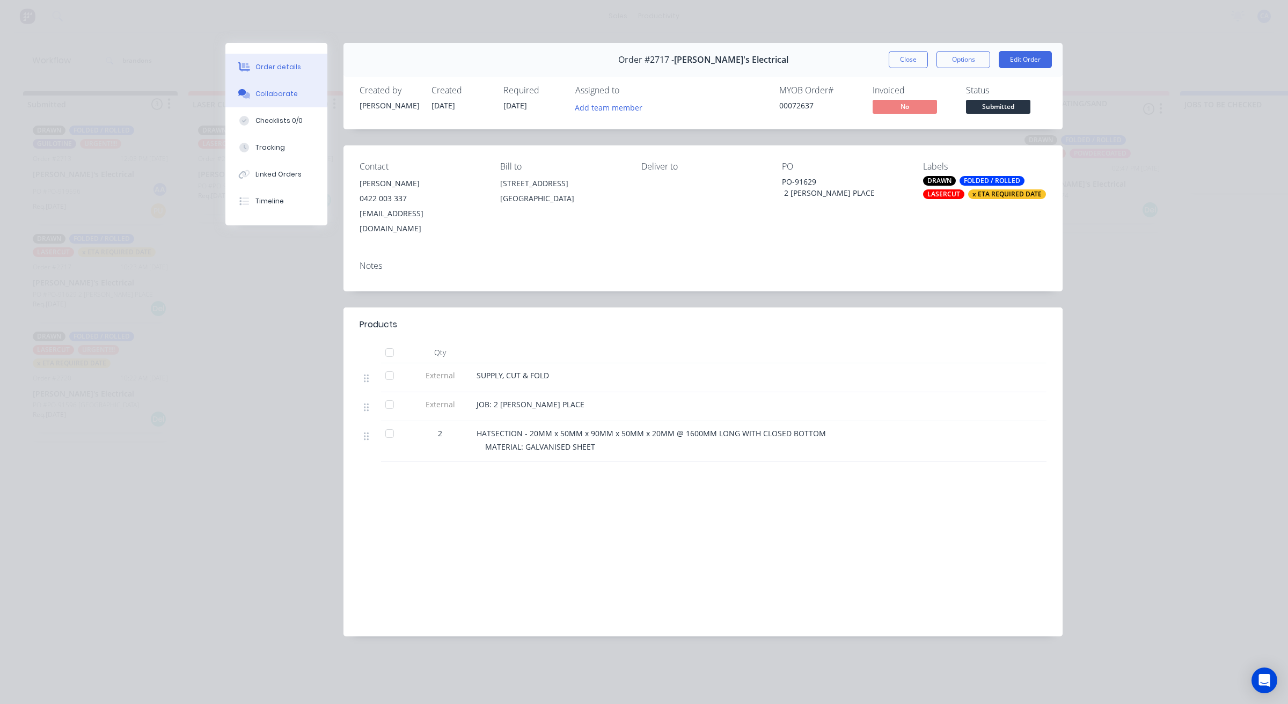
click at [255, 89] on div "Collaborate" at bounding box center [276, 94] width 42 height 10
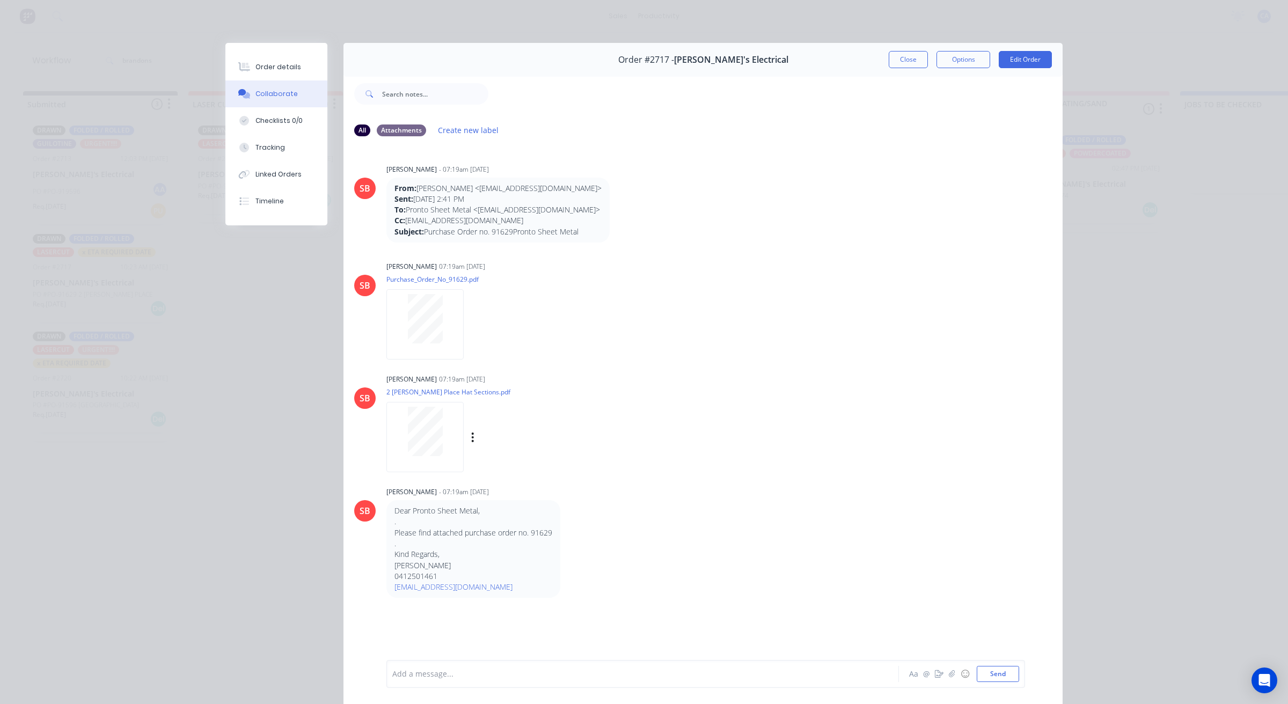
click at [401, 425] on div at bounding box center [425, 431] width 68 height 49
click at [918, 60] on button "Close" at bounding box center [908, 59] width 39 height 17
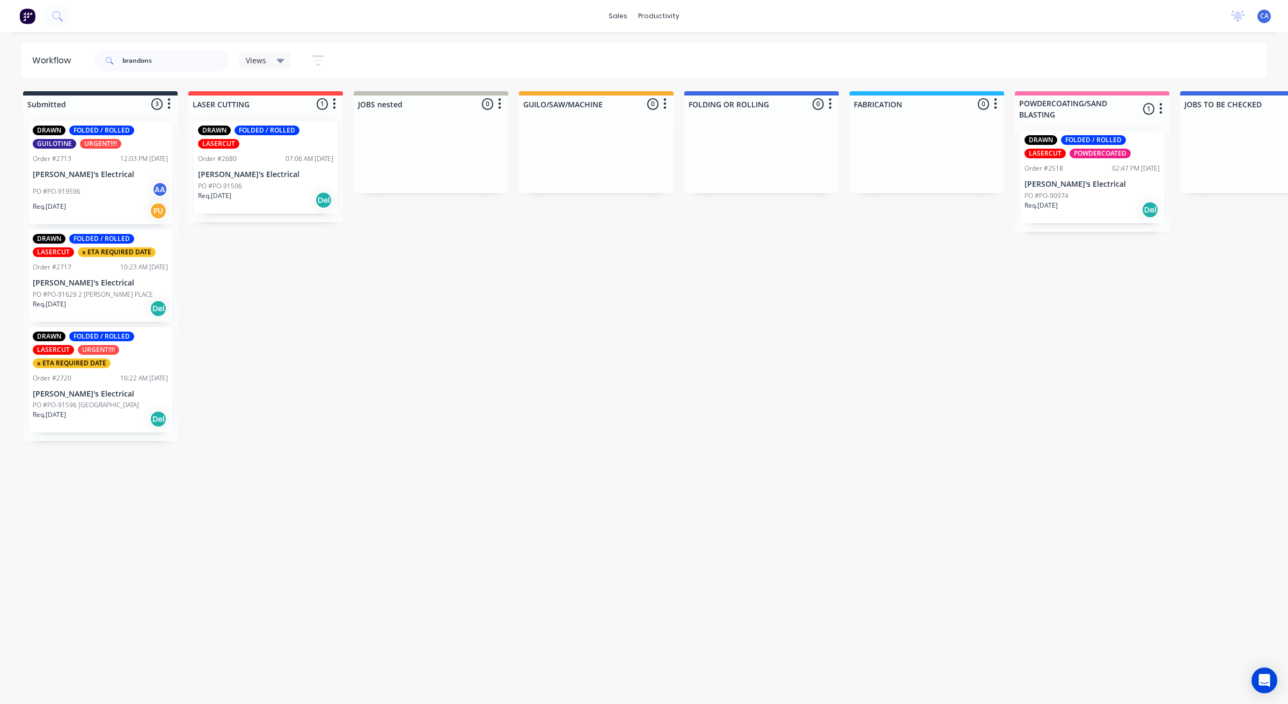
click at [123, 396] on p "[PERSON_NAME]'s Electrical" at bounding box center [100, 394] width 135 height 9
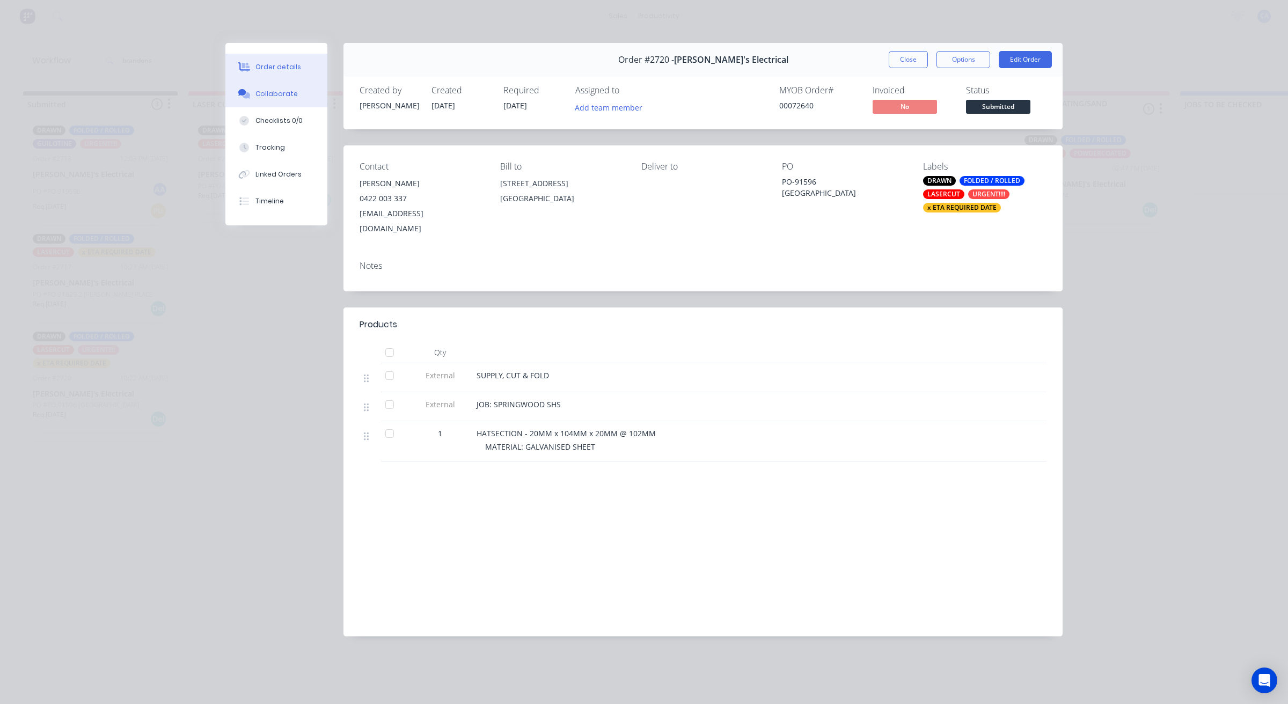
click at [285, 92] on div "Collaborate" at bounding box center [276, 94] width 42 height 10
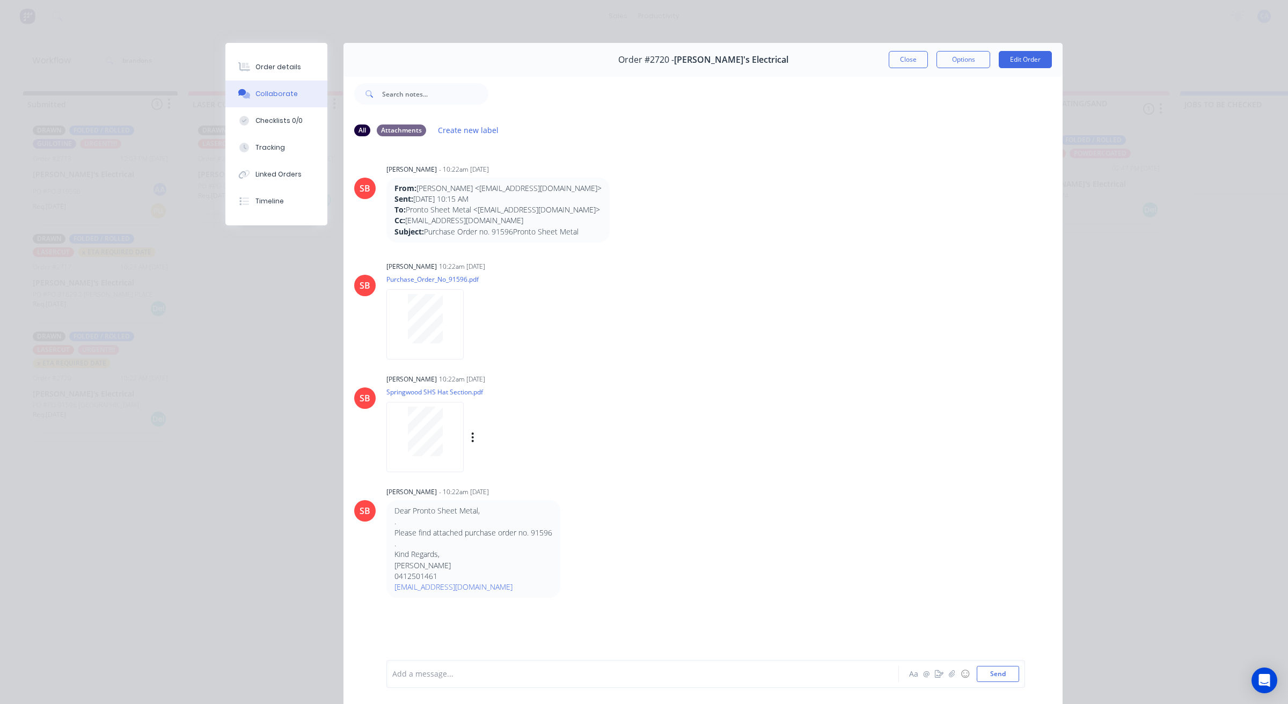
click at [430, 470] on div at bounding box center [424, 437] width 77 height 70
click at [909, 60] on button "Close" at bounding box center [908, 59] width 39 height 17
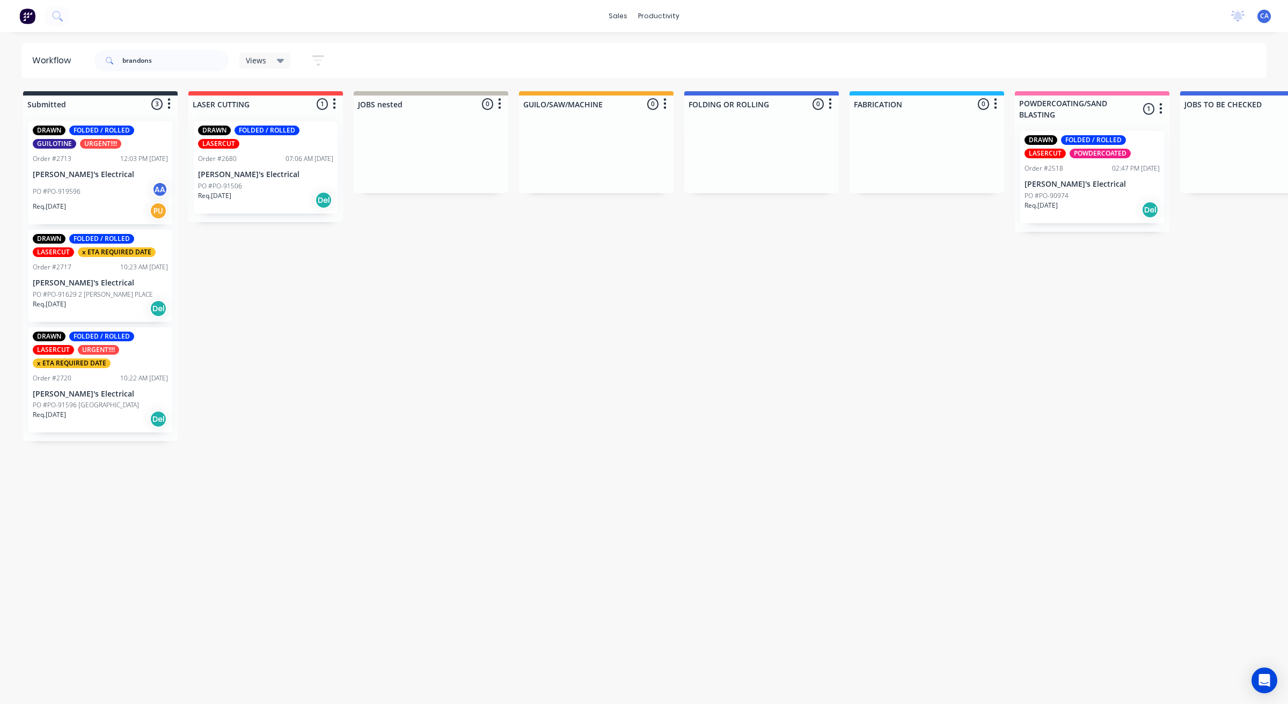
click at [105, 199] on div "PO #PO-919596 AA" at bounding box center [100, 191] width 135 height 20
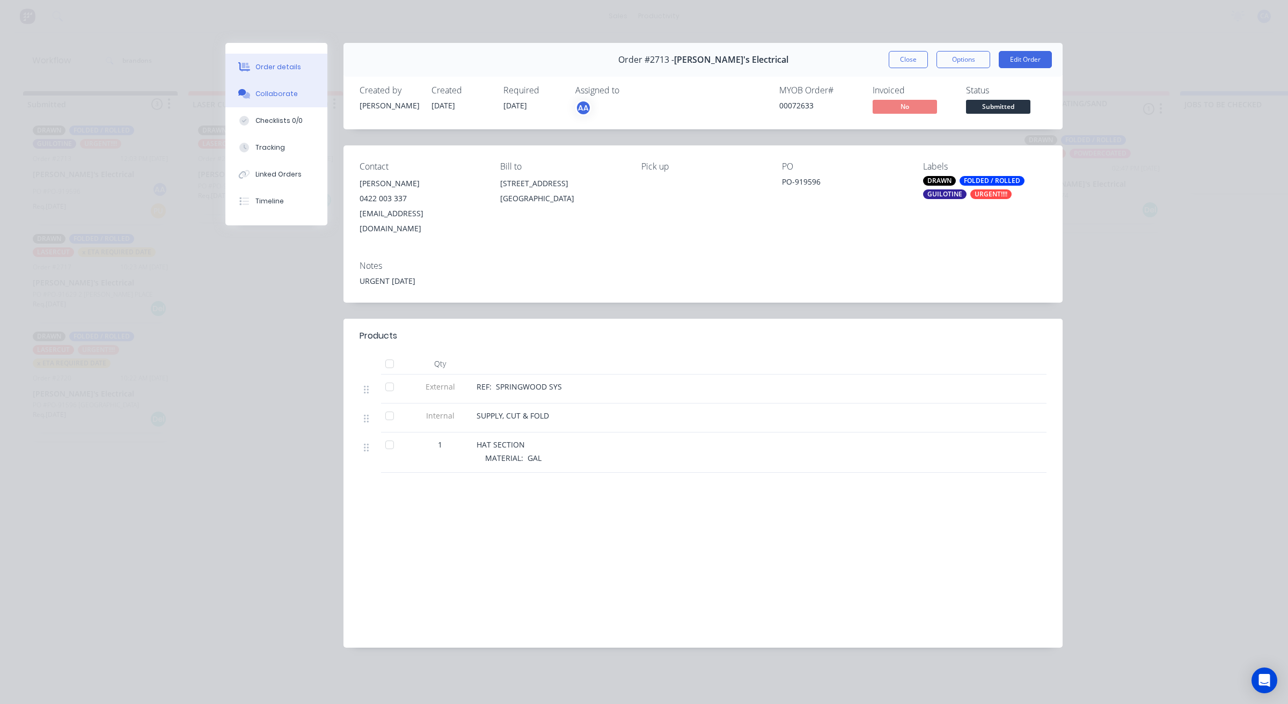
click at [309, 103] on button "Collaborate" at bounding box center [276, 94] width 102 height 27
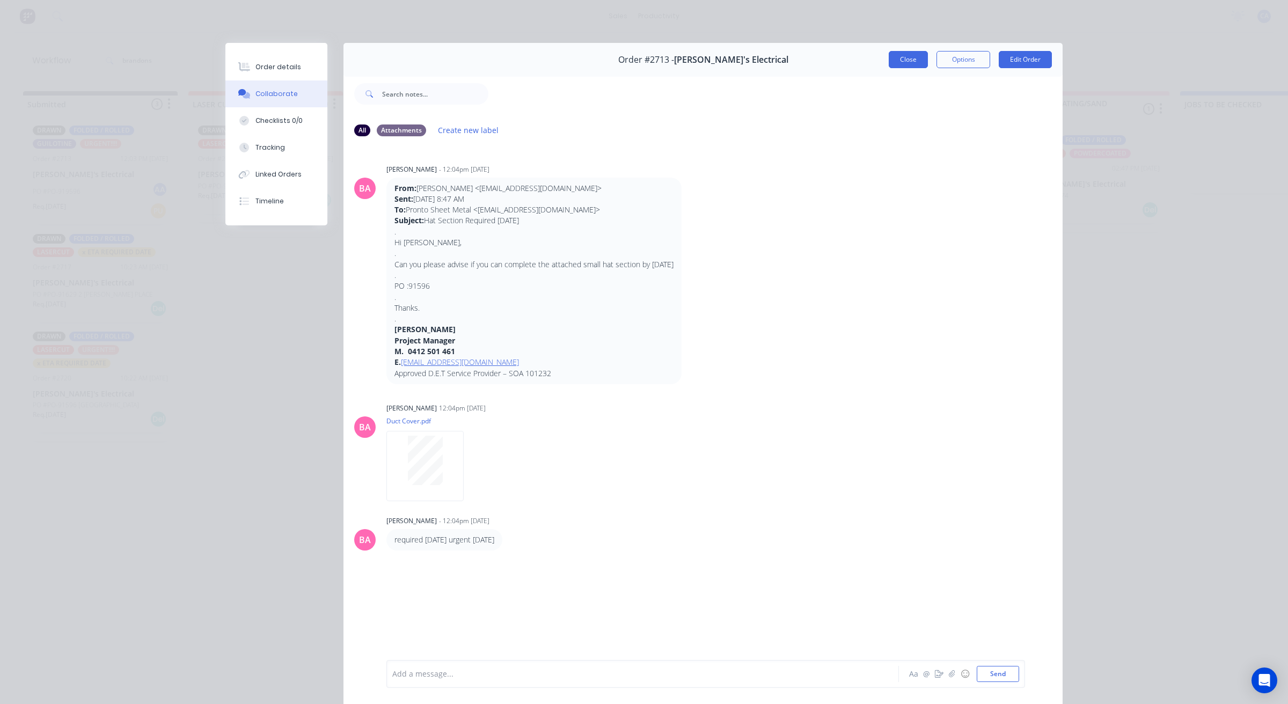
drag, startPoint x: 893, startPoint y: 58, endPoint x: 565, endPoint y: 208, distance: 360.5
click at [889, 59] on button "Close" at bounding box center [908, 59] width 39 height 17
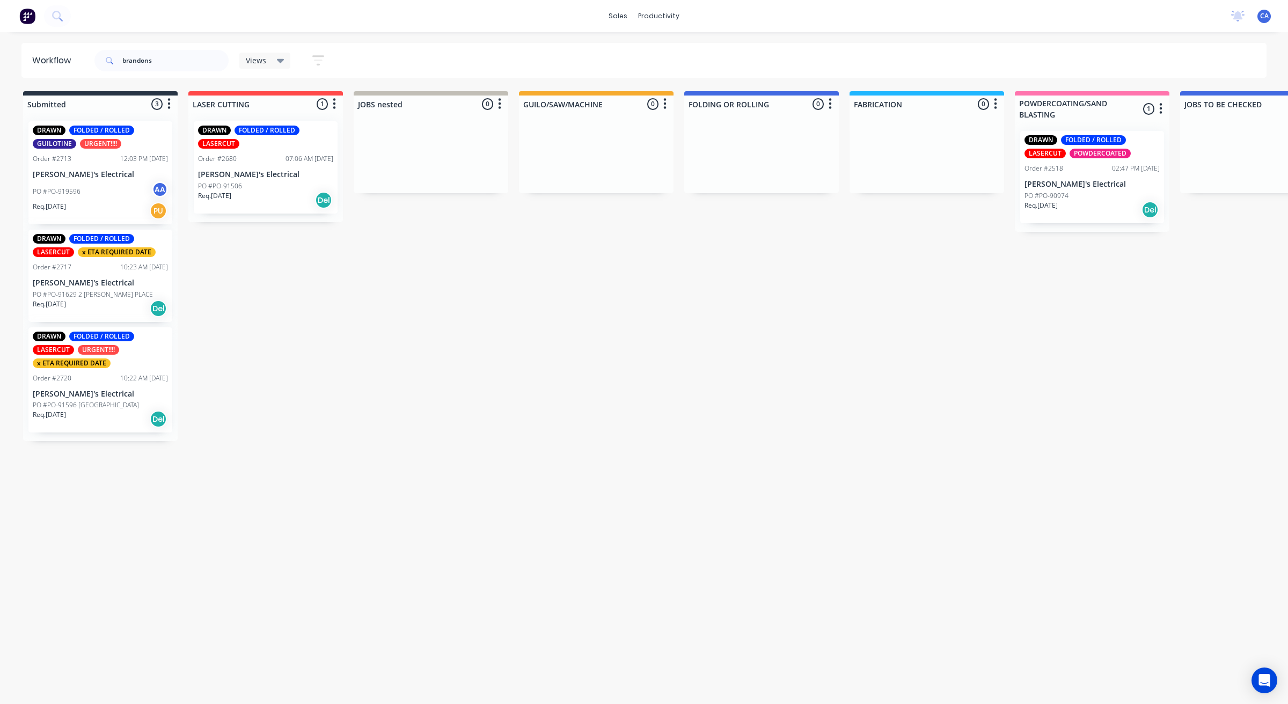
click at [91, 398] on p "[PERSON_NAME]'s Electrical" at bounding box center [100, 394] width 135 height 9
